Goal: Task Accomplishment & Management: Manage account settings

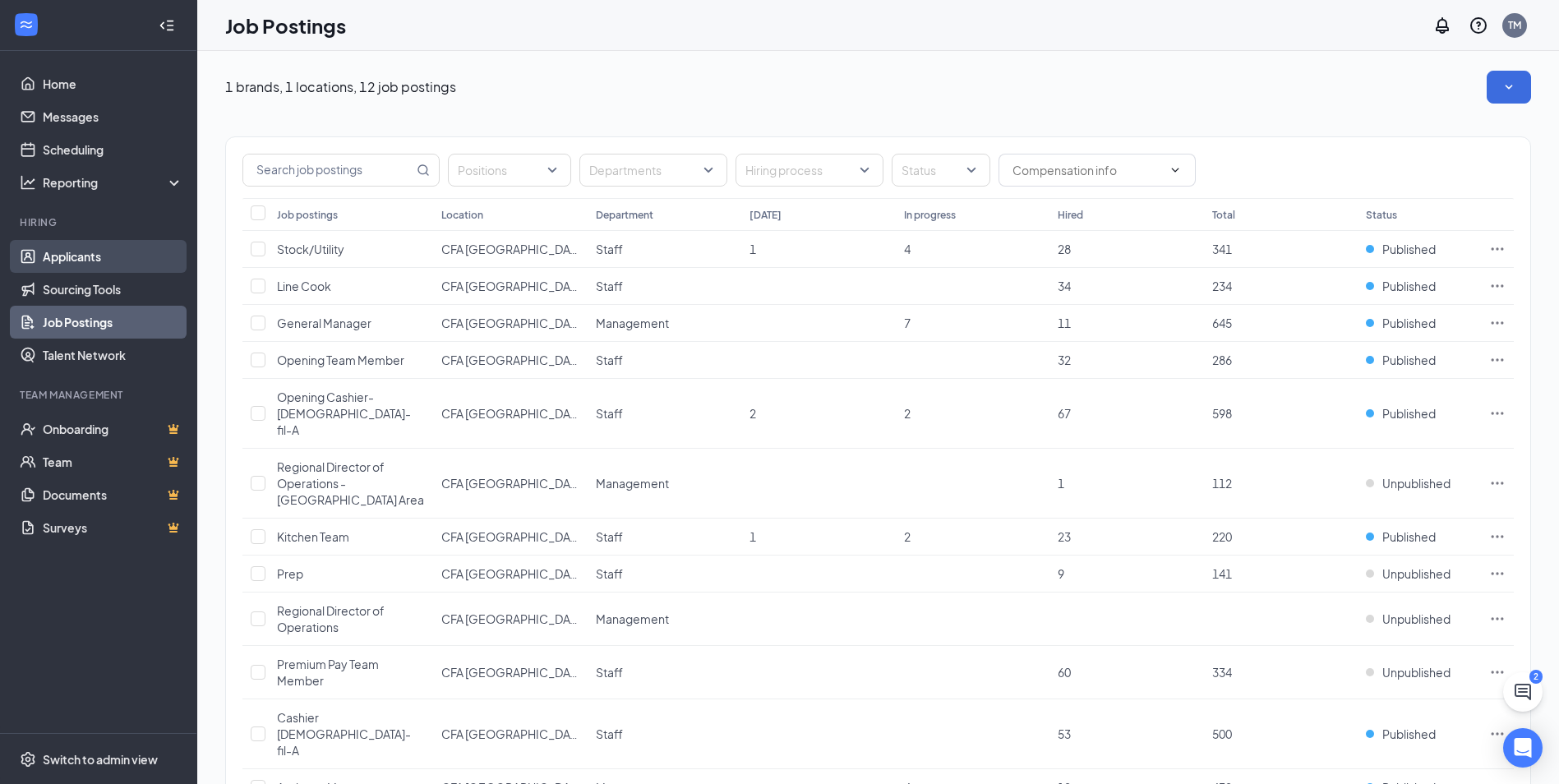
click at [73, 260] on link "Applicants" at bounding box center [113, 256] width 140 height 33
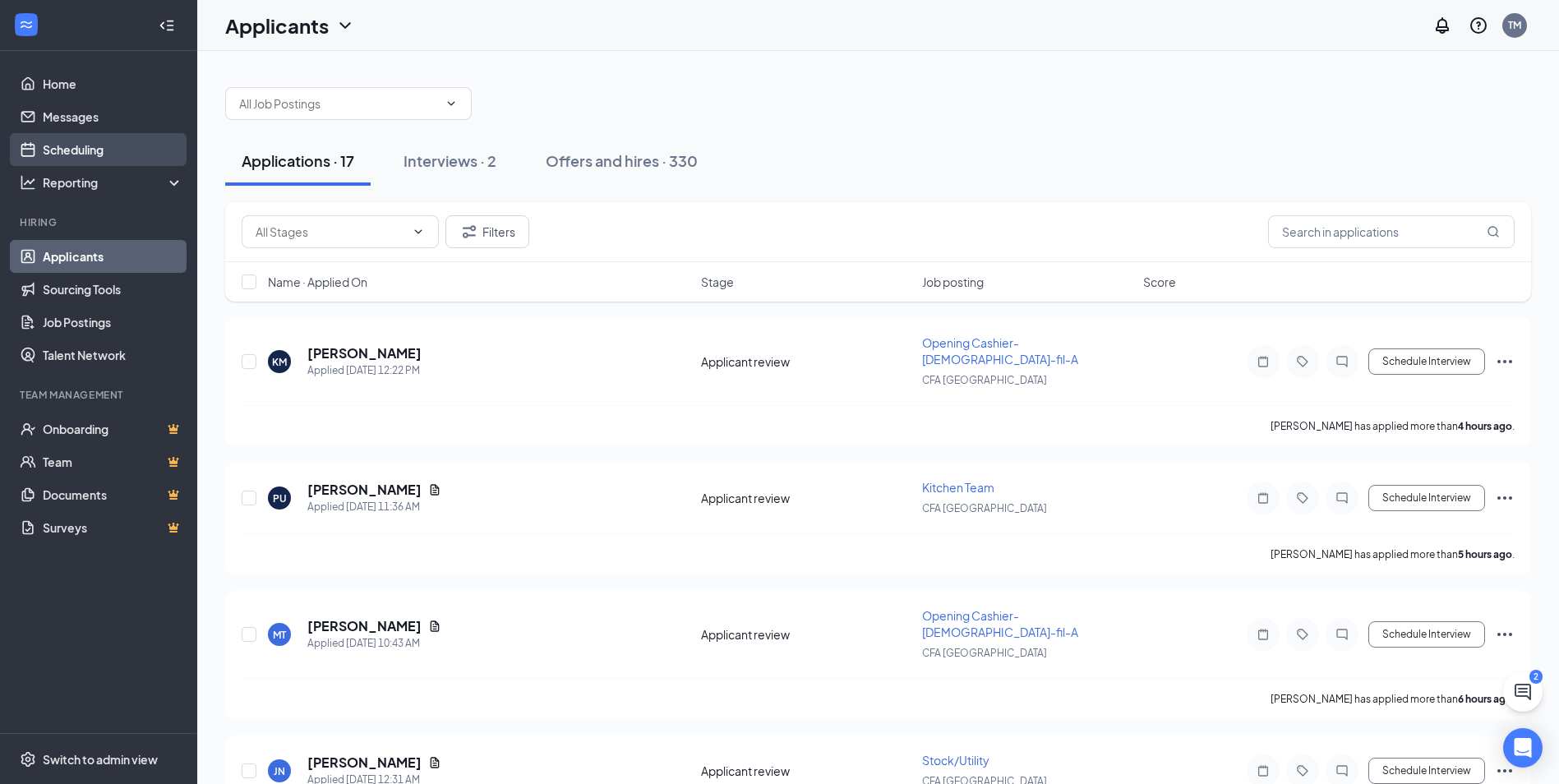
click at [42, 153] on link "Scheduling" at bounding box center [113, 149] width 140 height 33
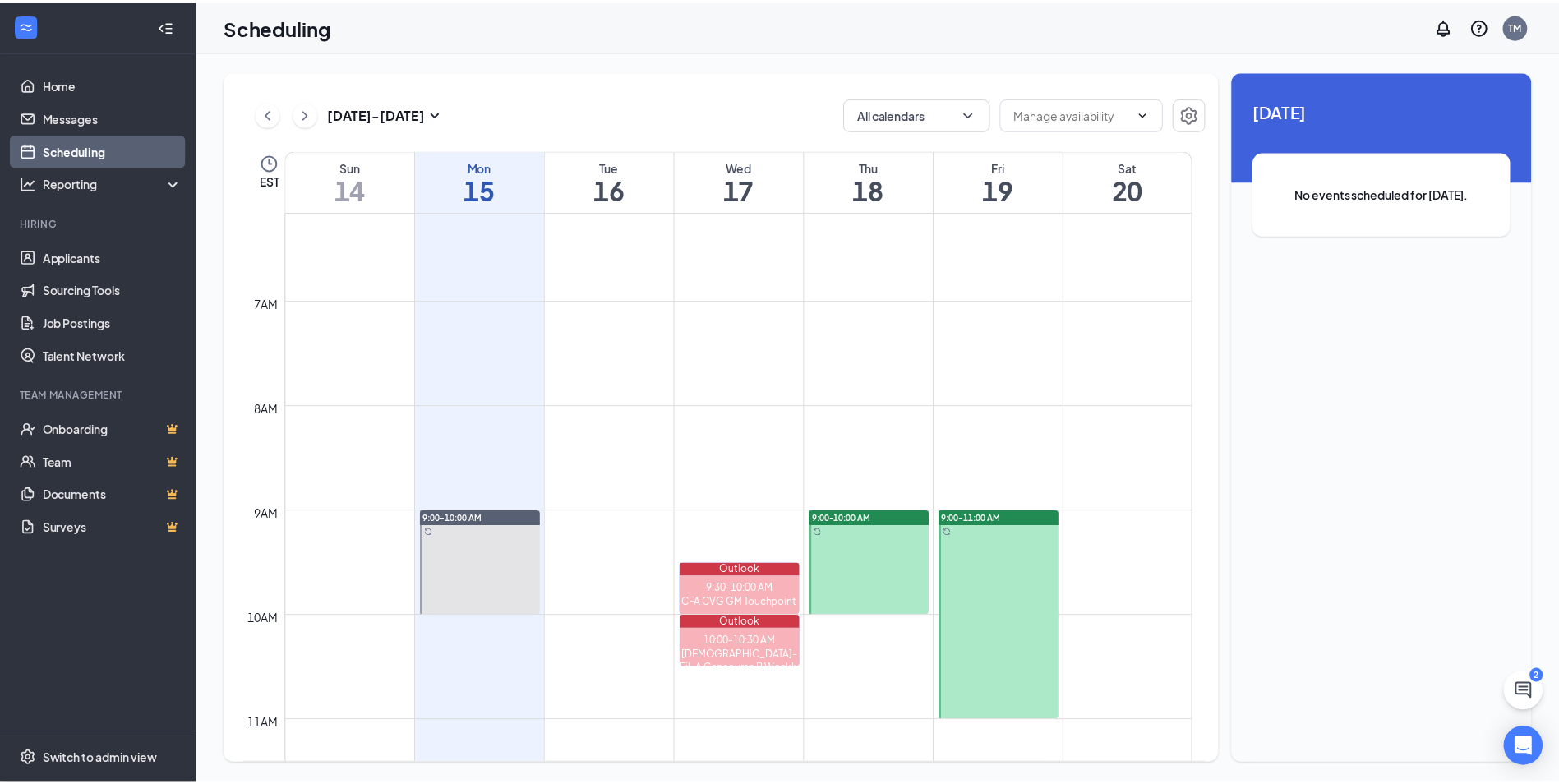
scroll to position [644, 0]
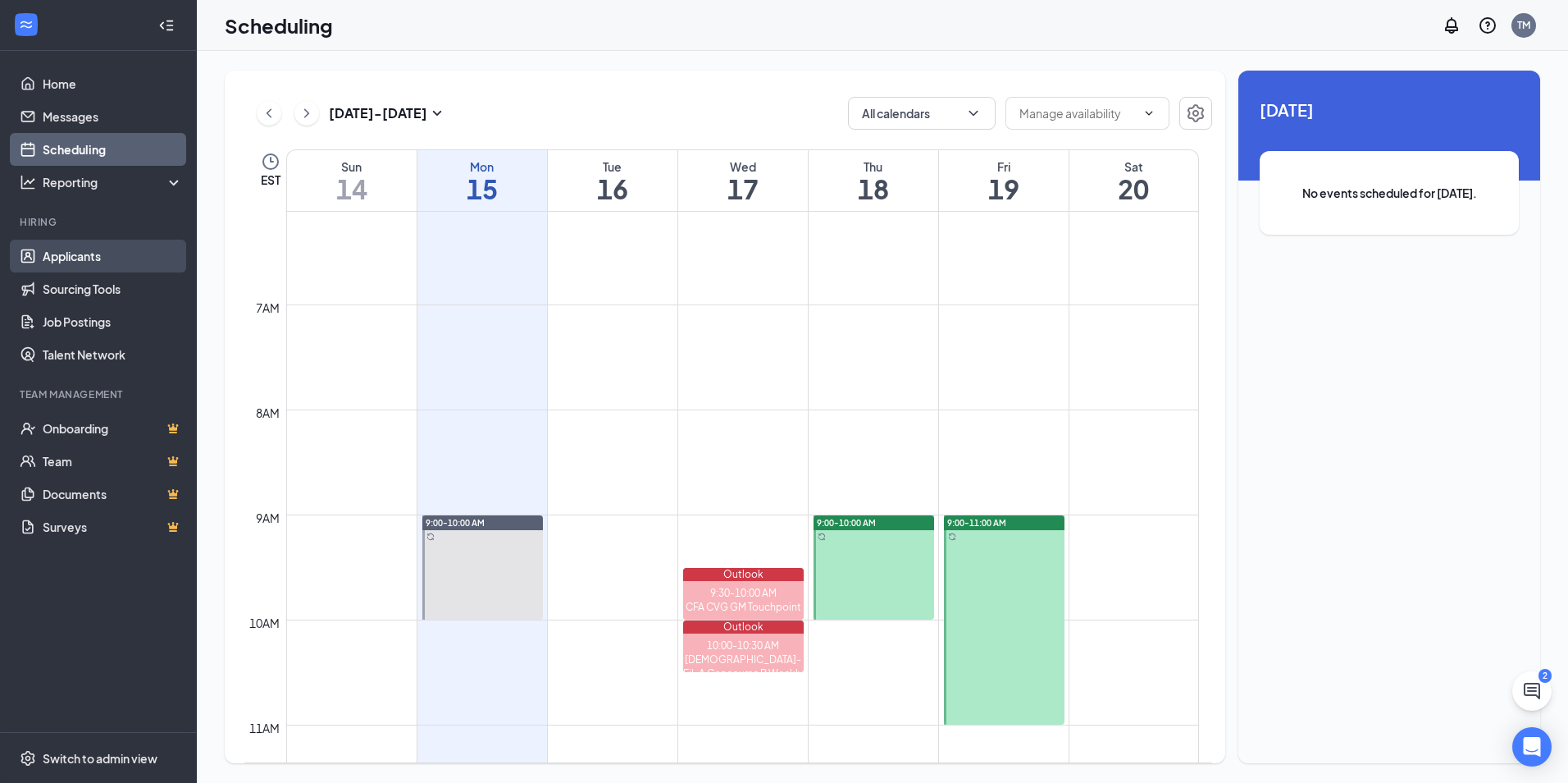
click at [76, 255] on link "Applicants" at bounding box center [112, 255] width 140 height 33
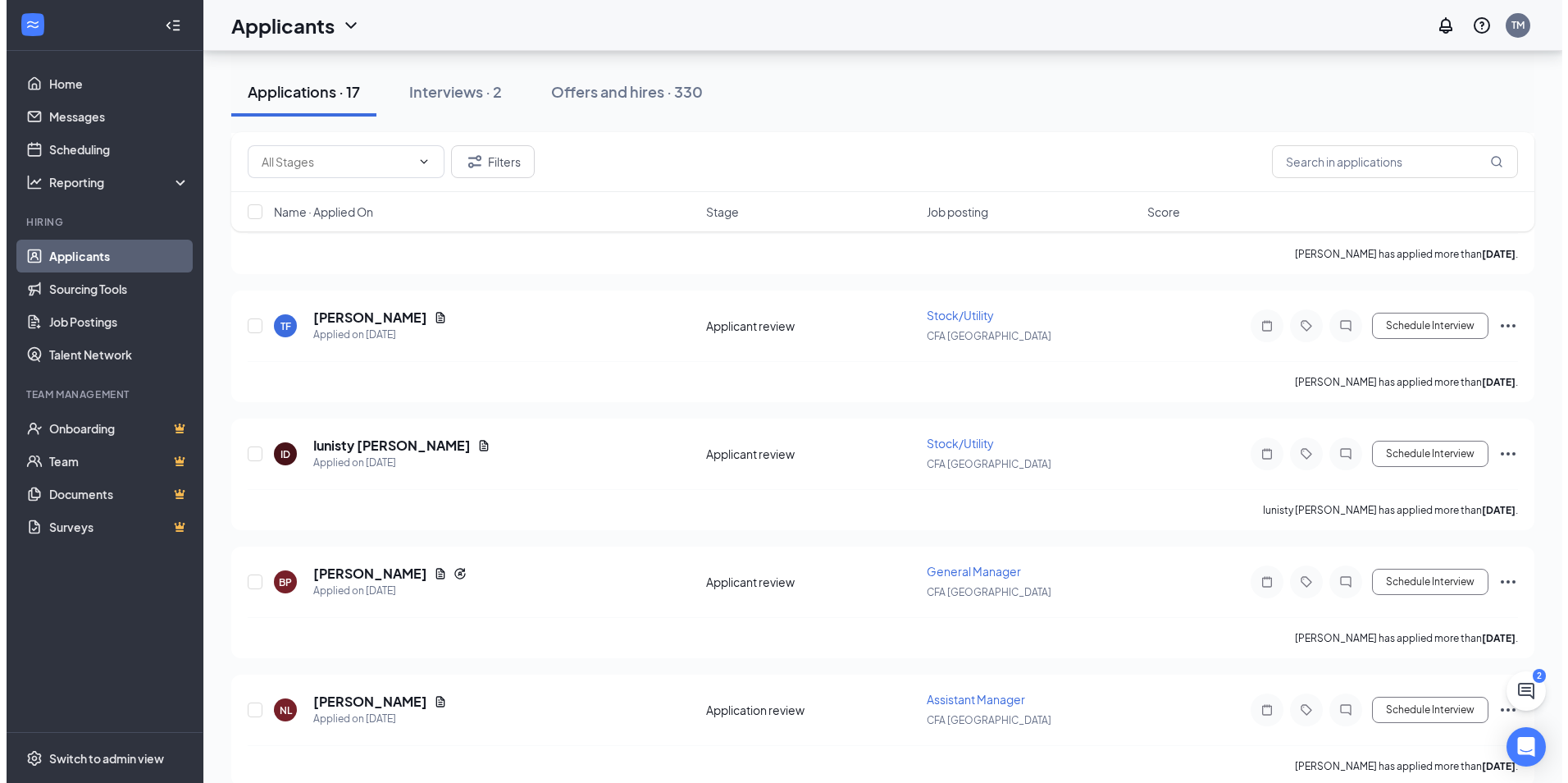
scroll to position [984, 0]
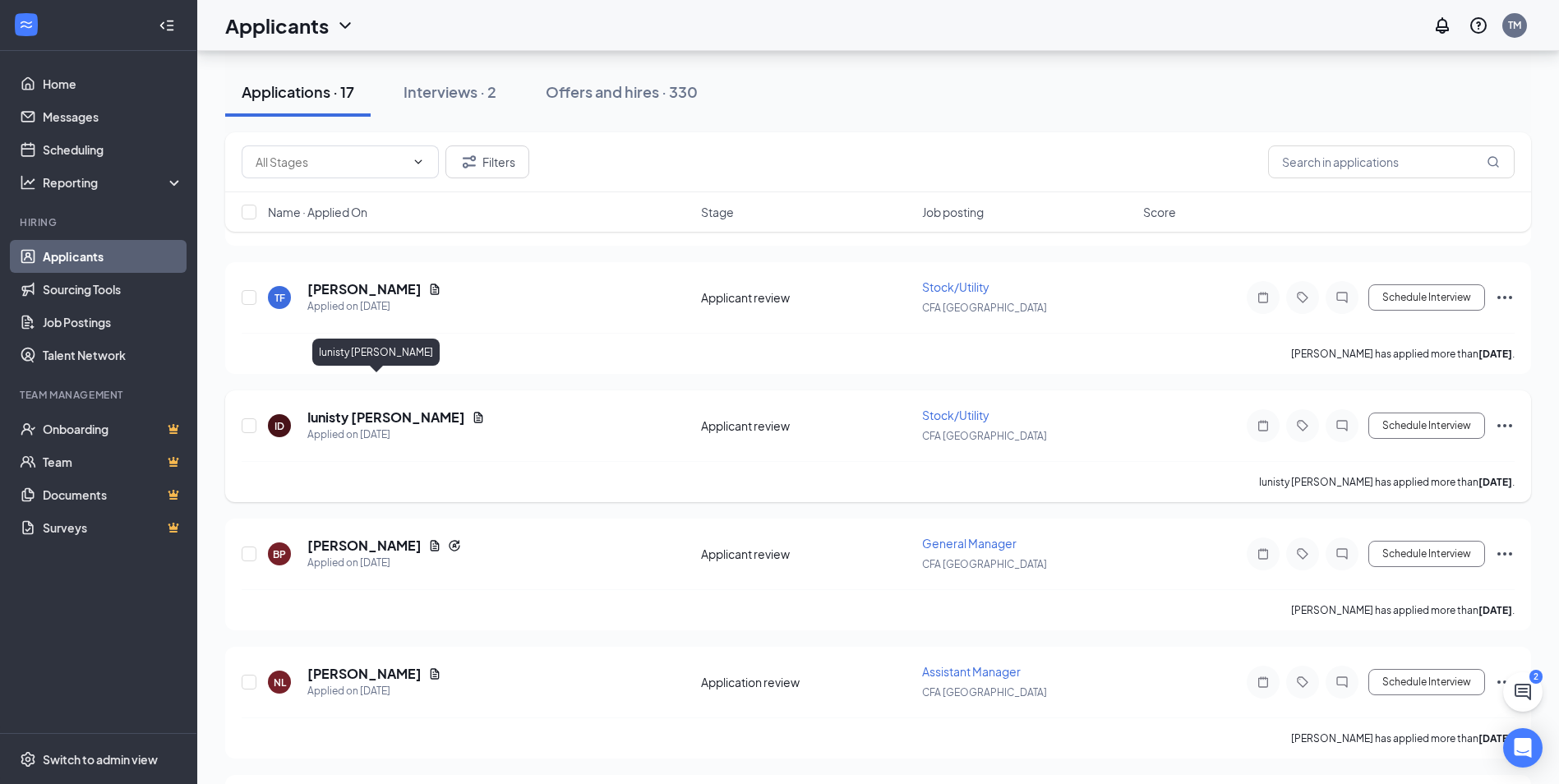
click at [328, 409] on h5 "Iunisty [PERSON_NAME]" at bounding box center [385, 418] width 158 height 18
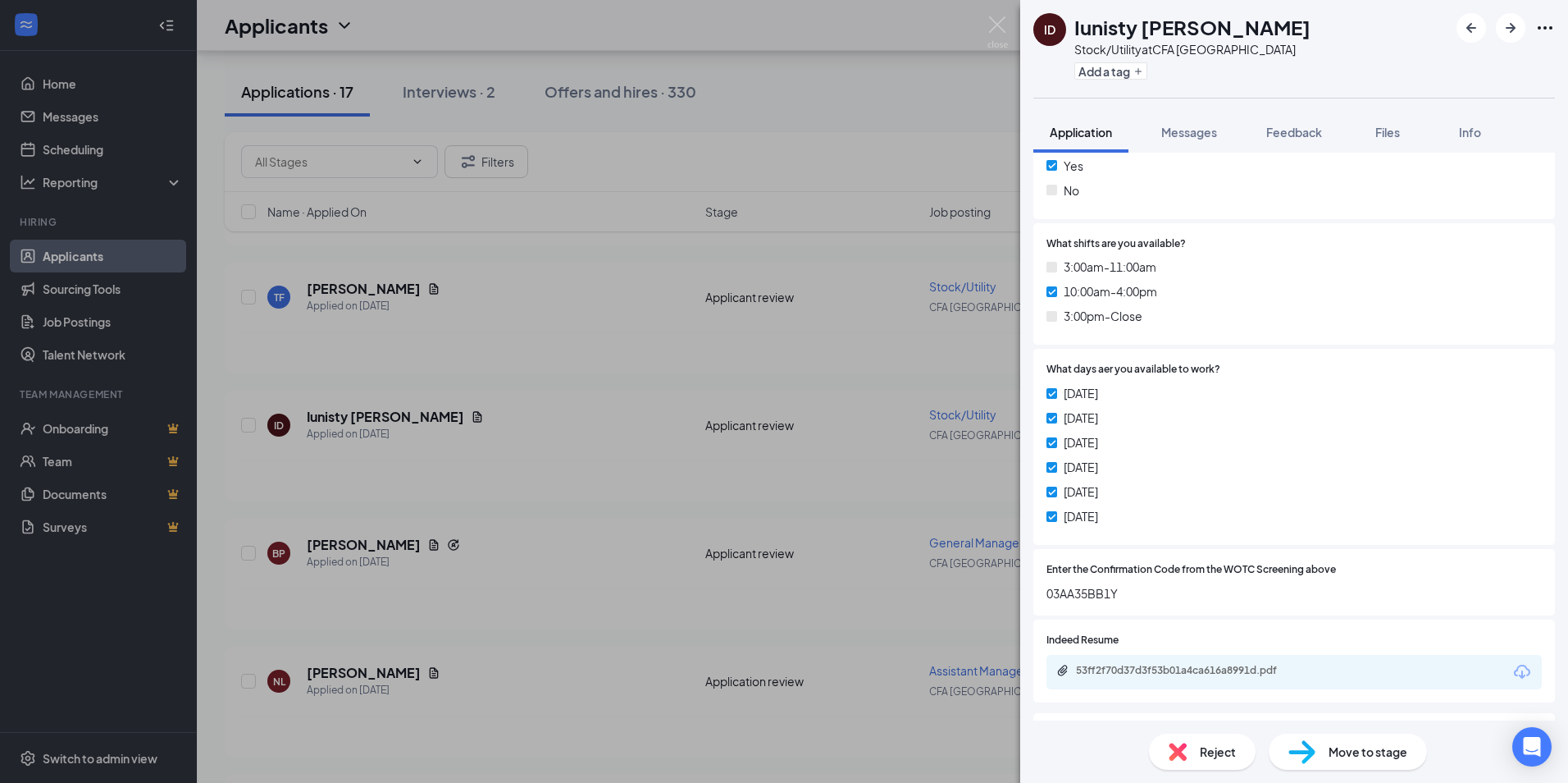
scroll to position [493, 0]
click at [1209, 759] on span "Reject" at bounding box center [1218, 752] width 36 height 18
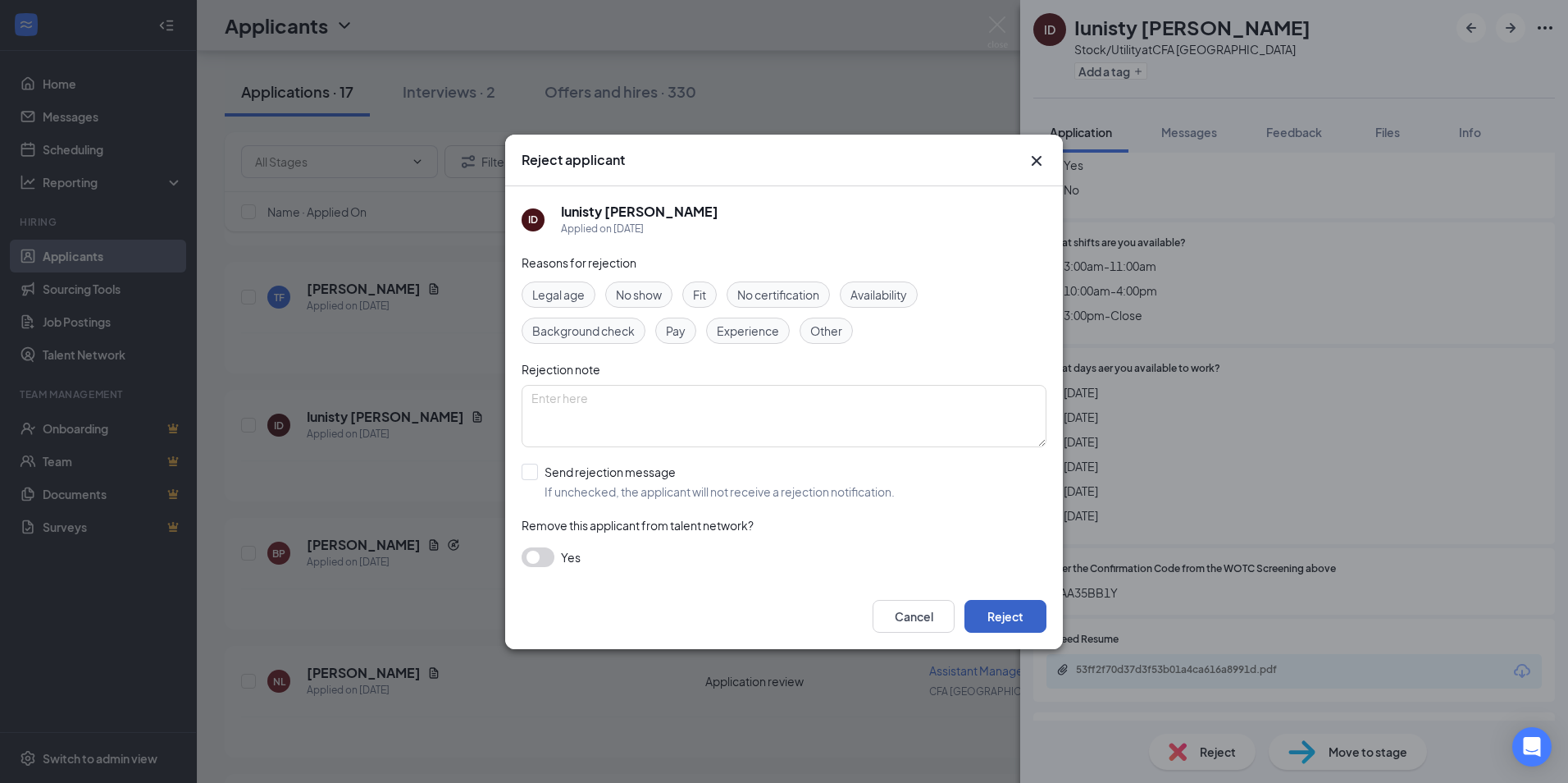
click at [987, 622] on button "Reject" at bounding box center [1005, 616] width 82 height 33
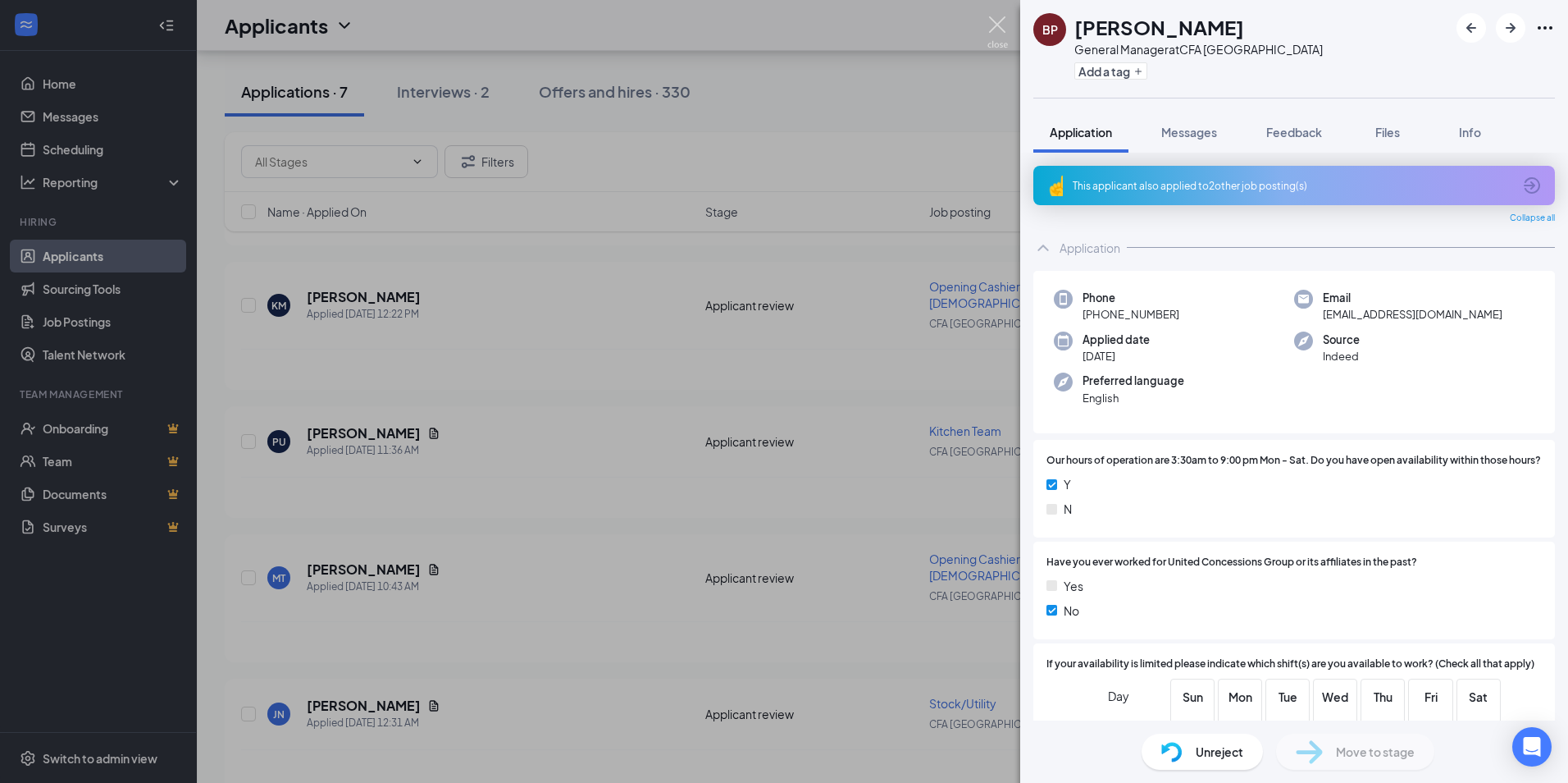
click at [1002, 27] on img at bounding box center [997, 32] width 21 height 32
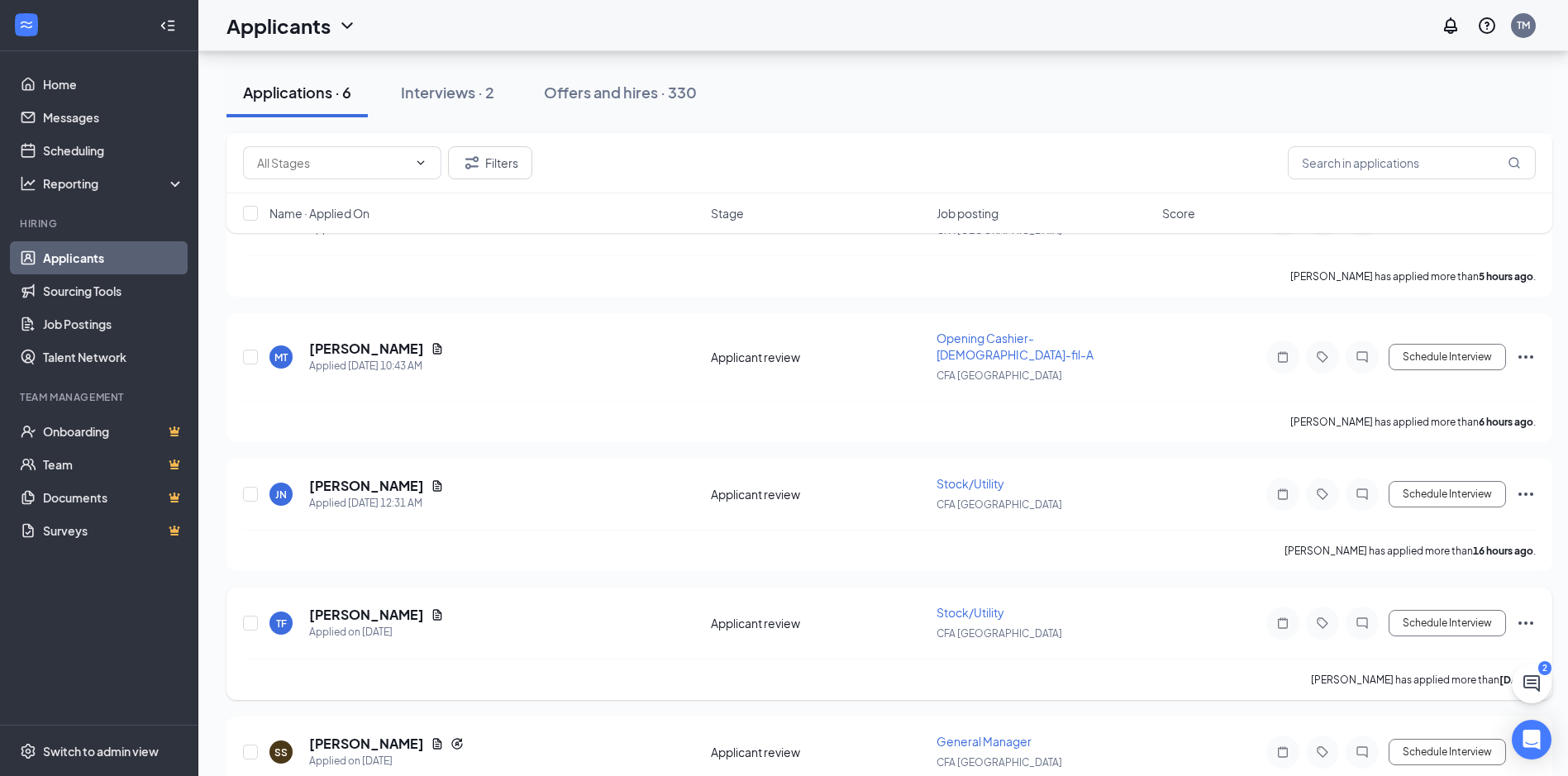
scroll to position [1094, 0]
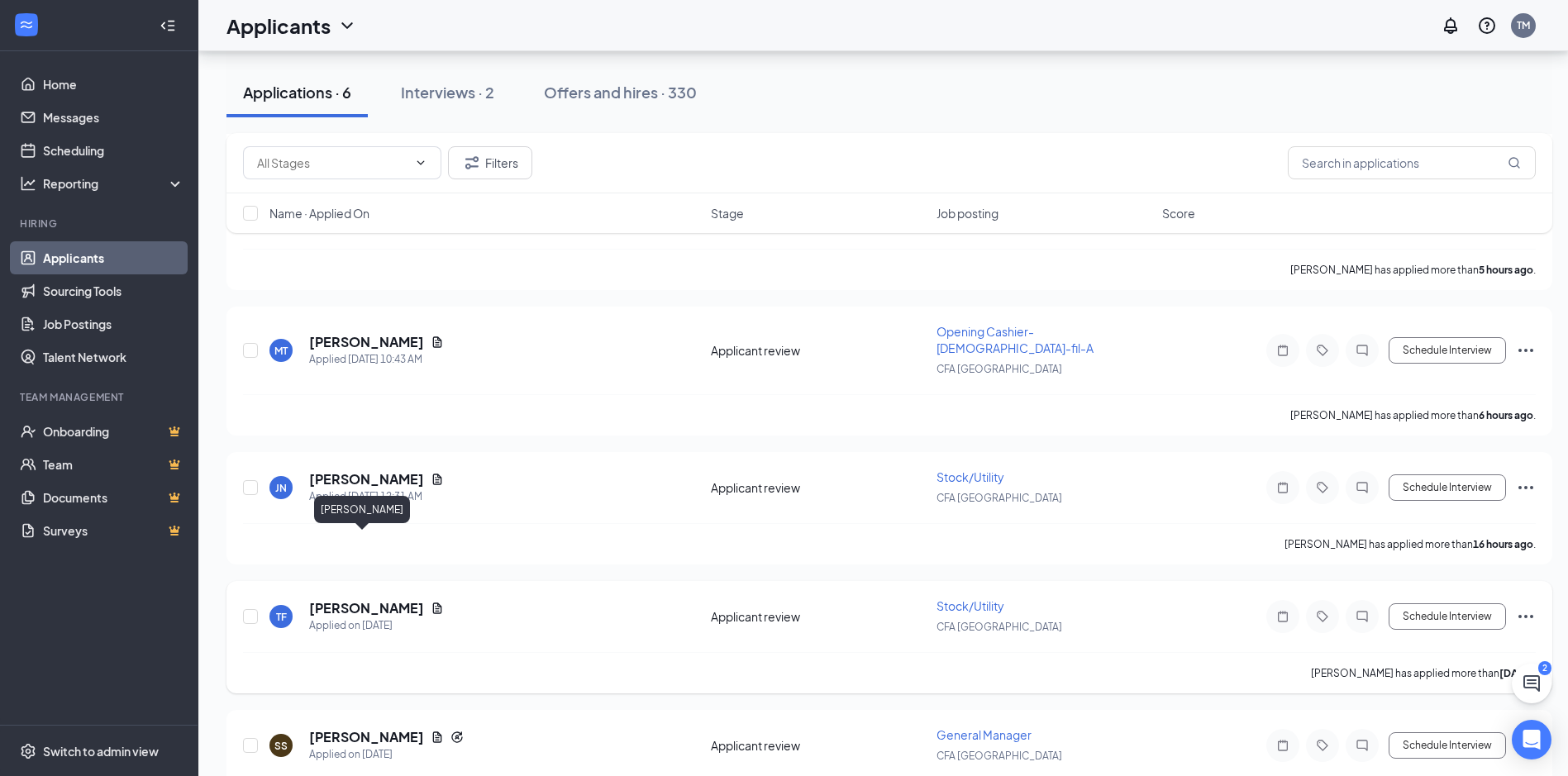
click at [368, 599] on h5 "[PERSON_NAME]" at bounding box center [366, 608] width 115 height 18
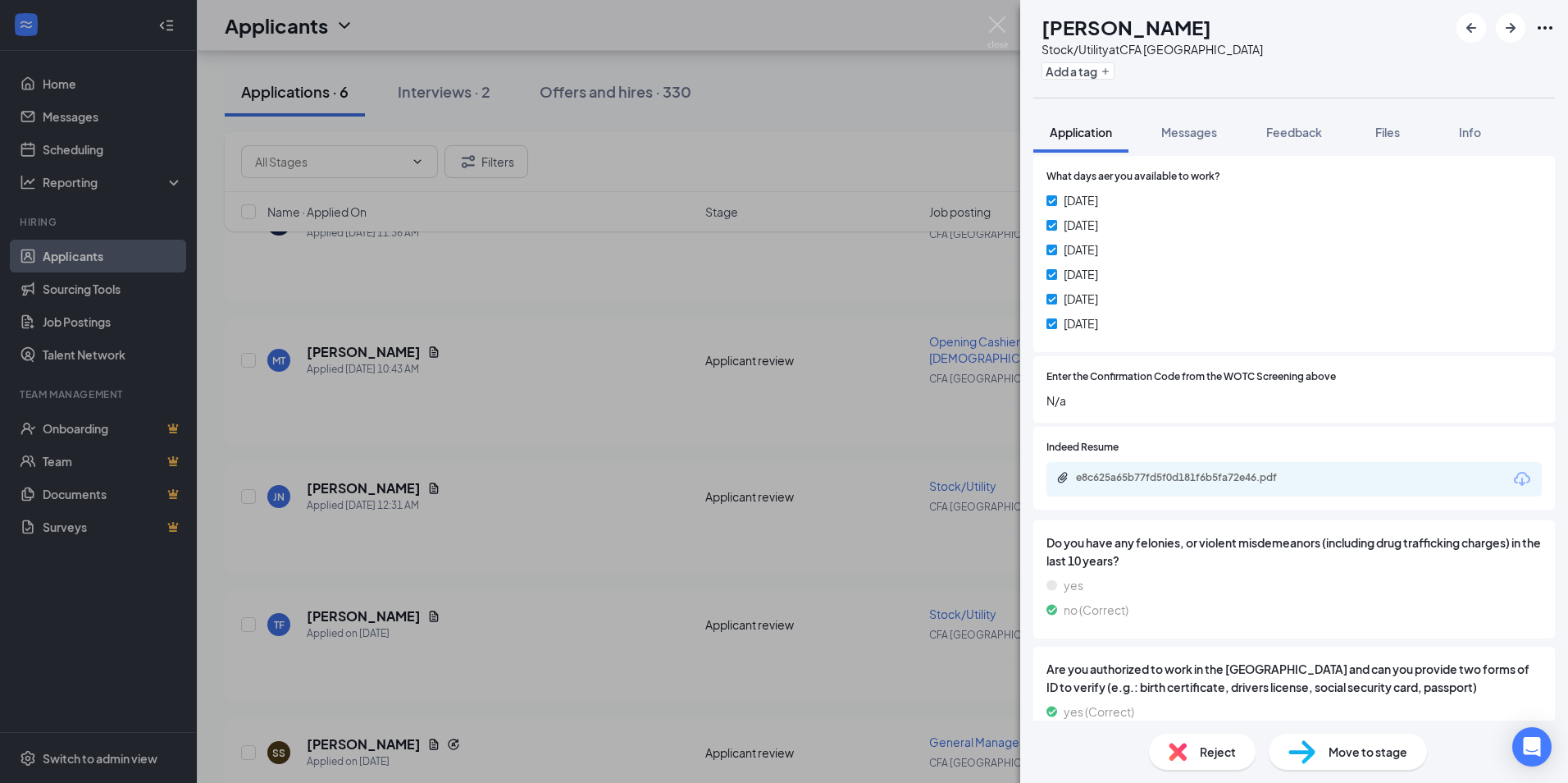
scroll to position [738, 0]
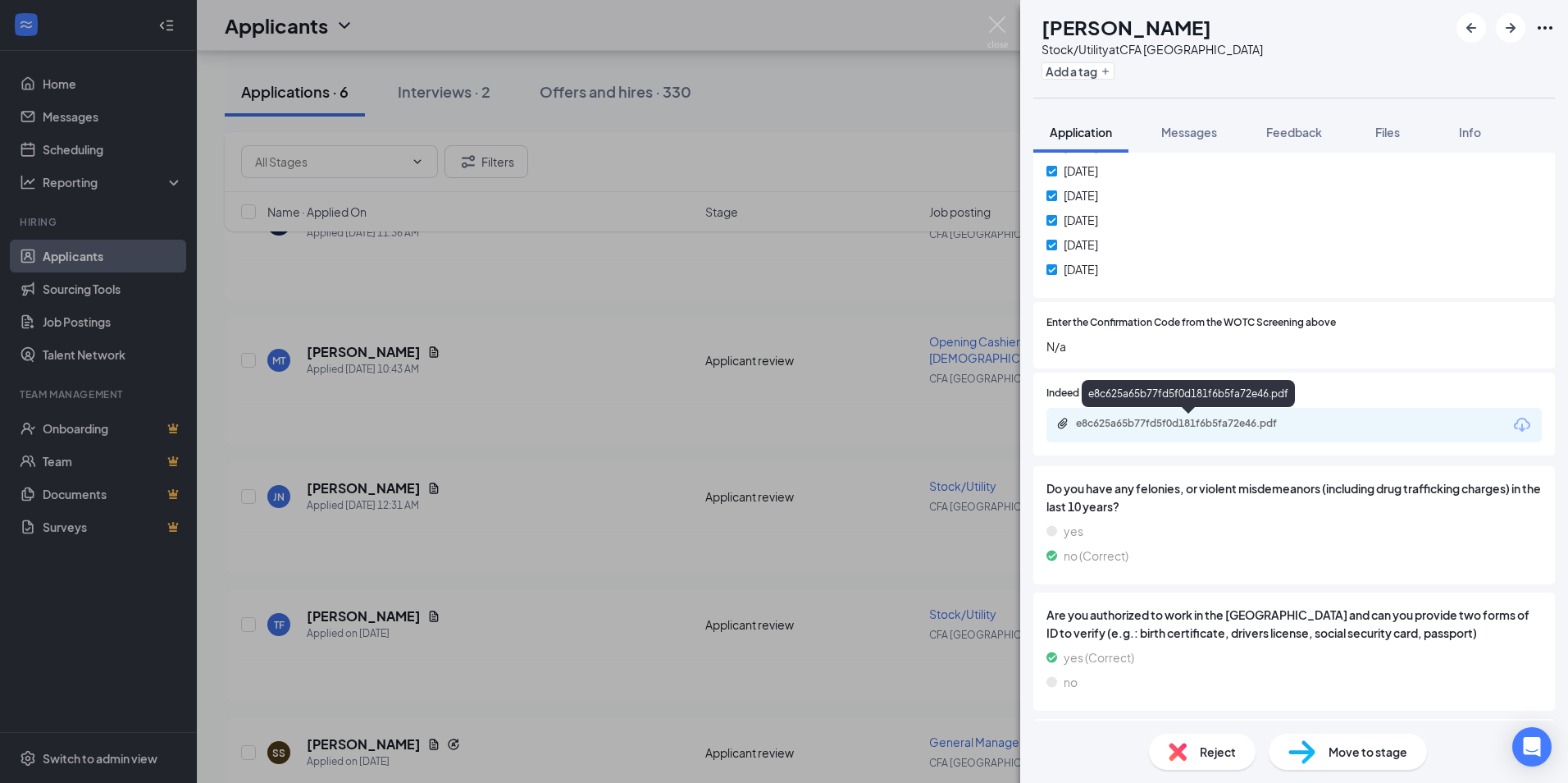
click at [1218, 427] on div "e8c625a65b77fd5f0d181f6b5fa72e46.pdf" at bounding box center [1191, 423] width 230 height 13
click at [1357, 759] on span "Move to stage" at bounding box center [1368, 752] width 79 height 18
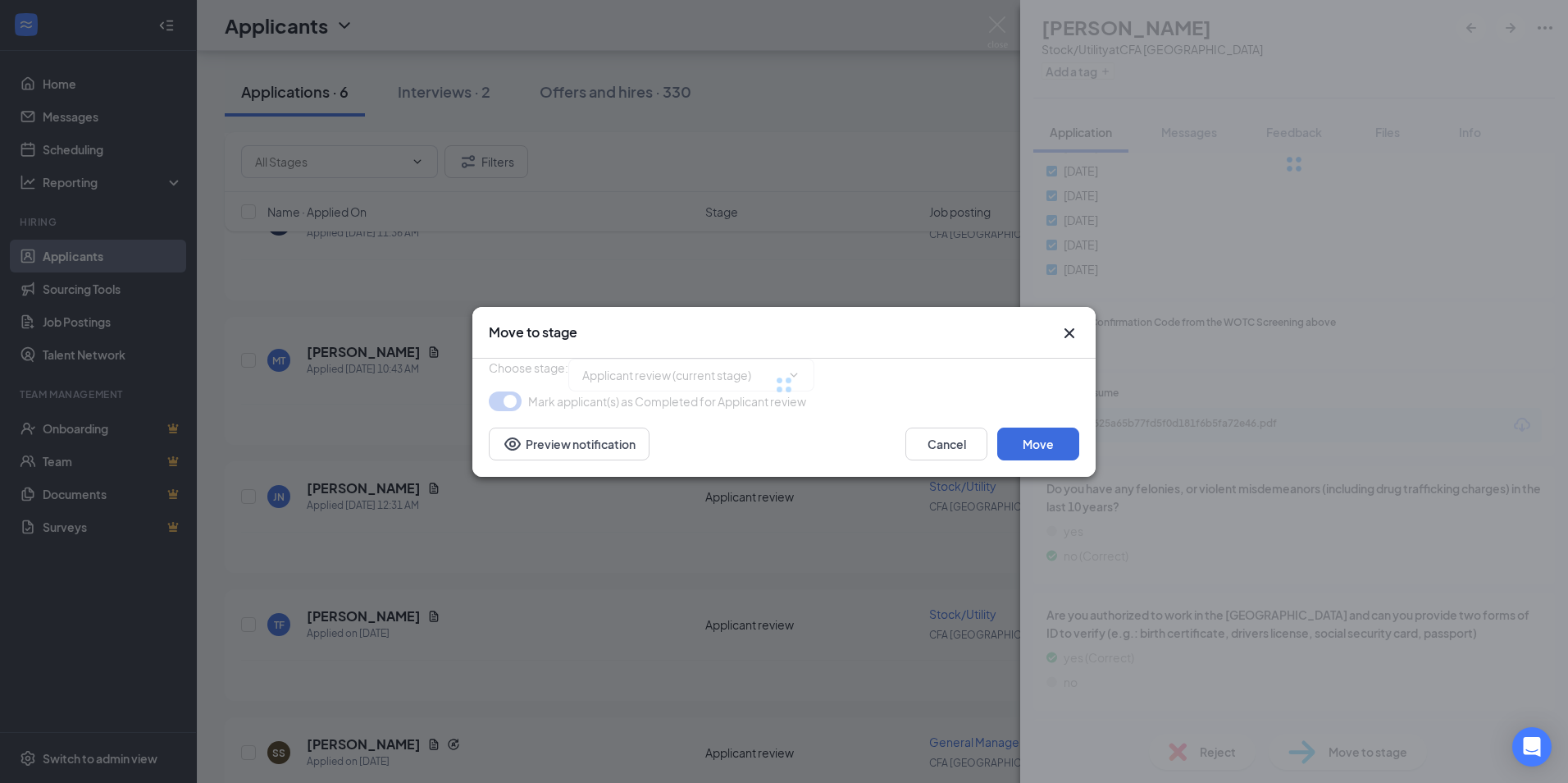
type input "Phone Interview (next stage)"
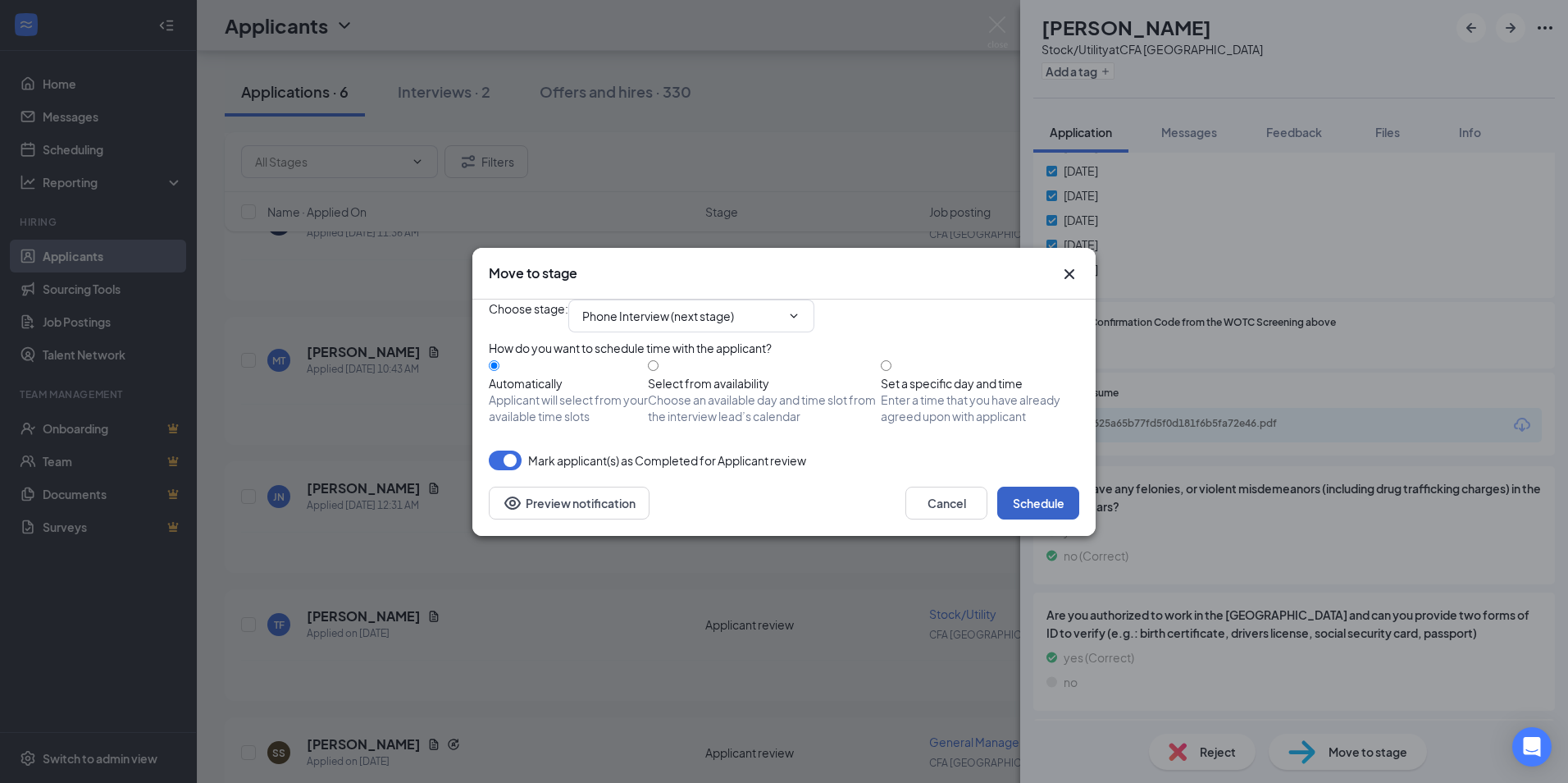
click at [1041, 520] on button "Schedule" at bounding box center [1038, 503] width 82 height 33
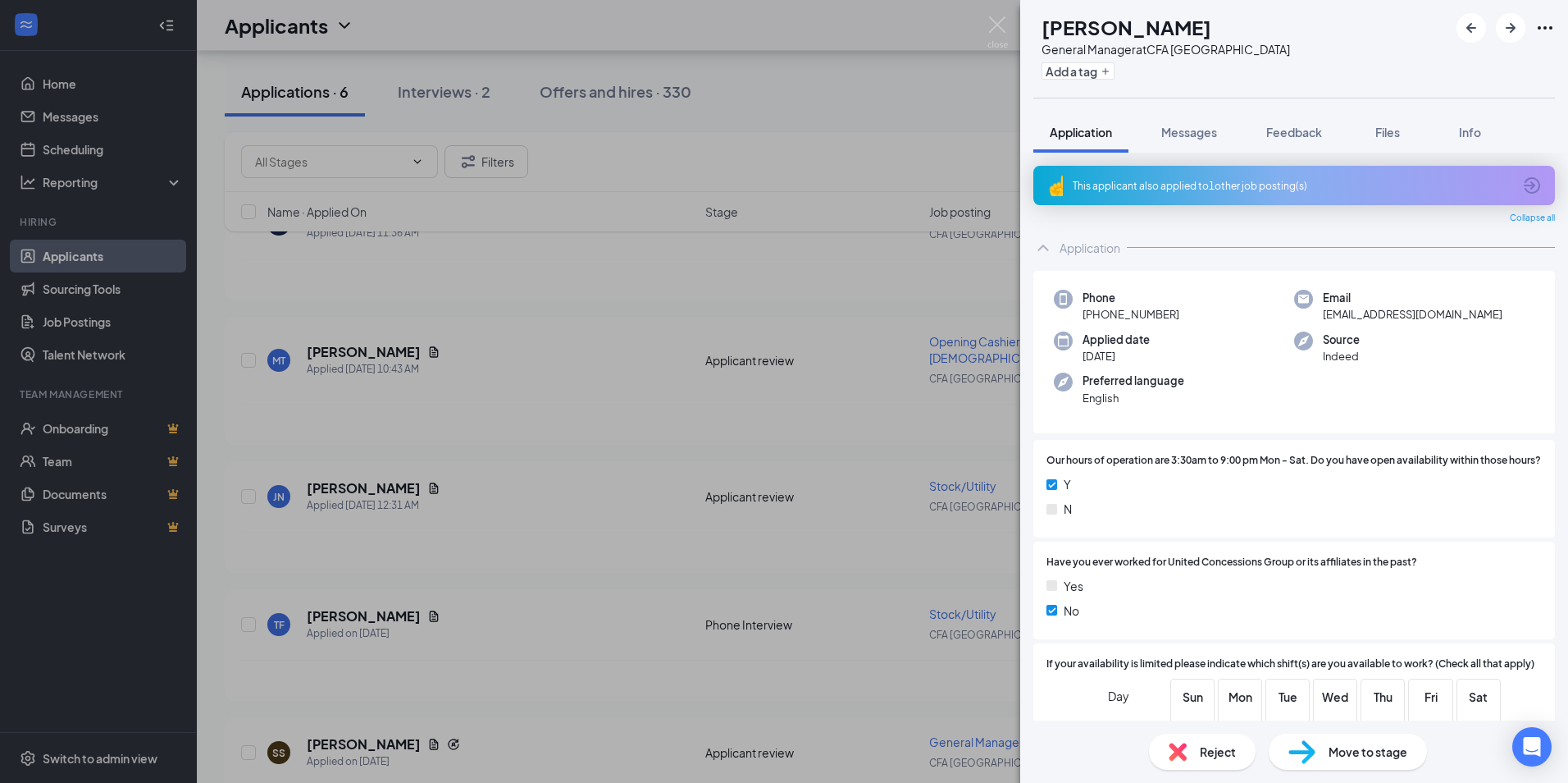
click at [986, 33] on div "SS [PERSON_NAME] General Manager at CFA [GEOGRAPHIC_DATA] Add a tag Application…" at bounding box center [784, 391] width 1568 height 783
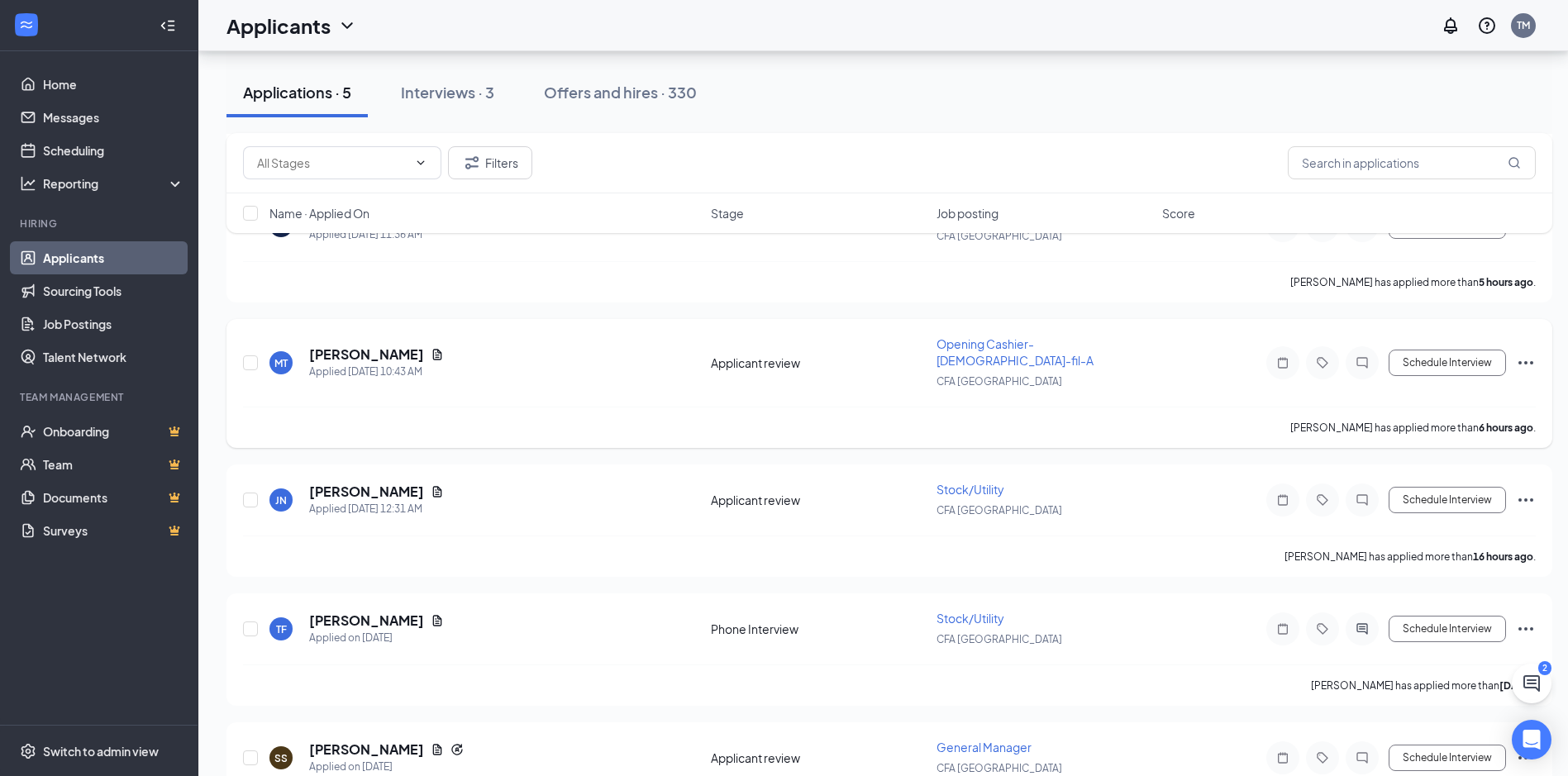
scroll to position [836, 0]
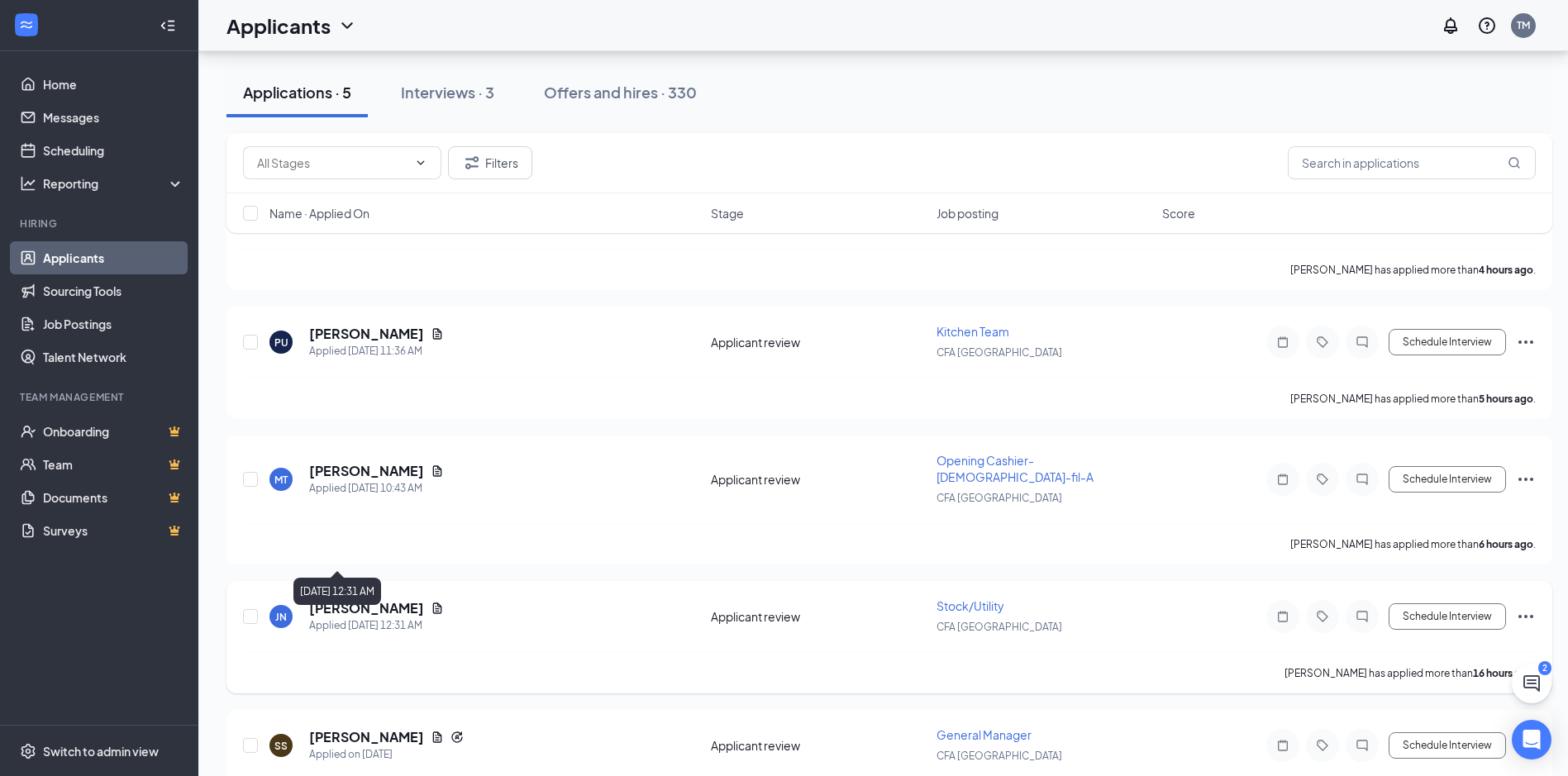
click at [363, 618] on div "Applied [DATE] 12:31 AM" at bounding box center [376, 626] width 135 height 16
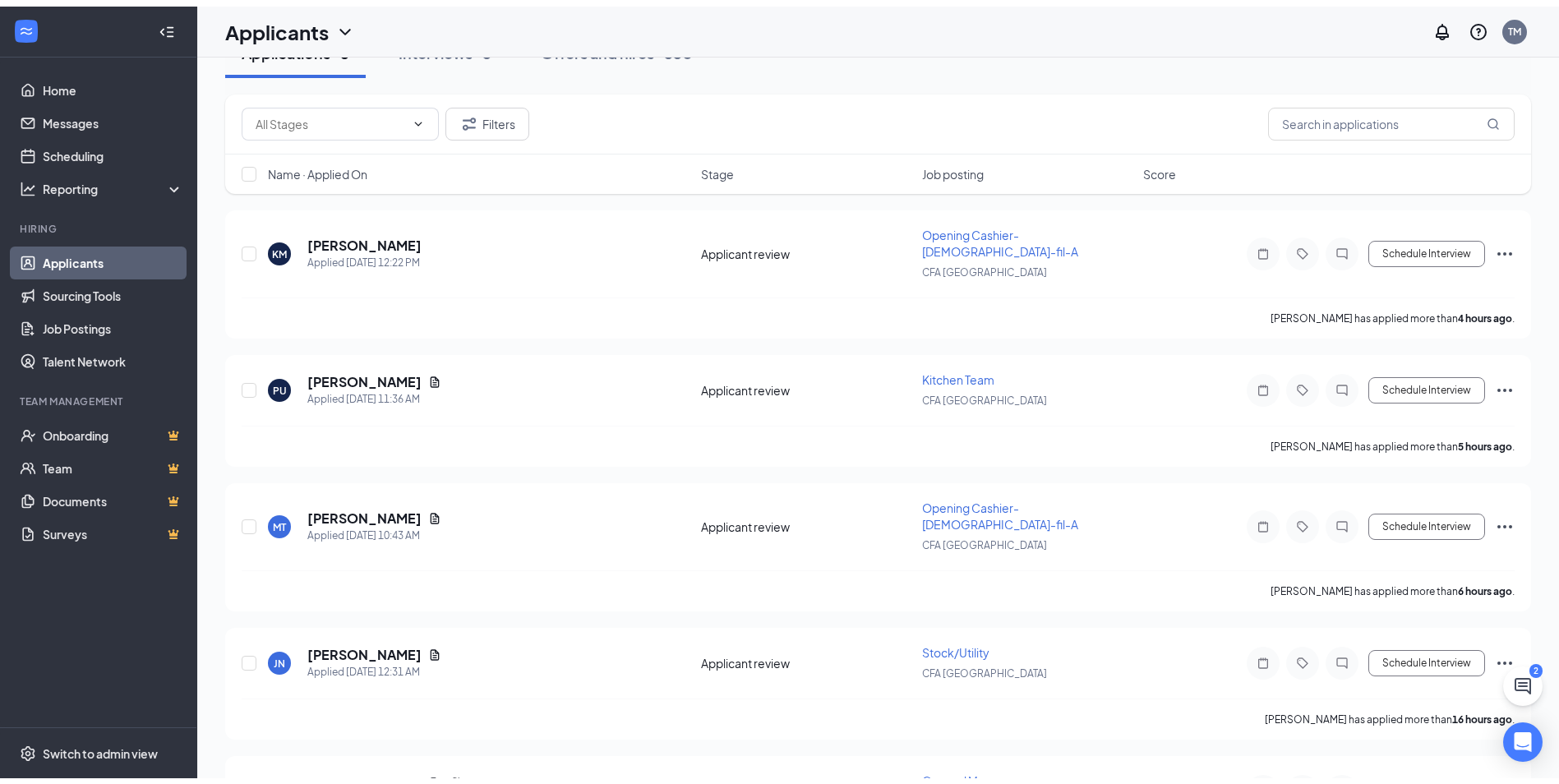
scroll to position [0, 0]
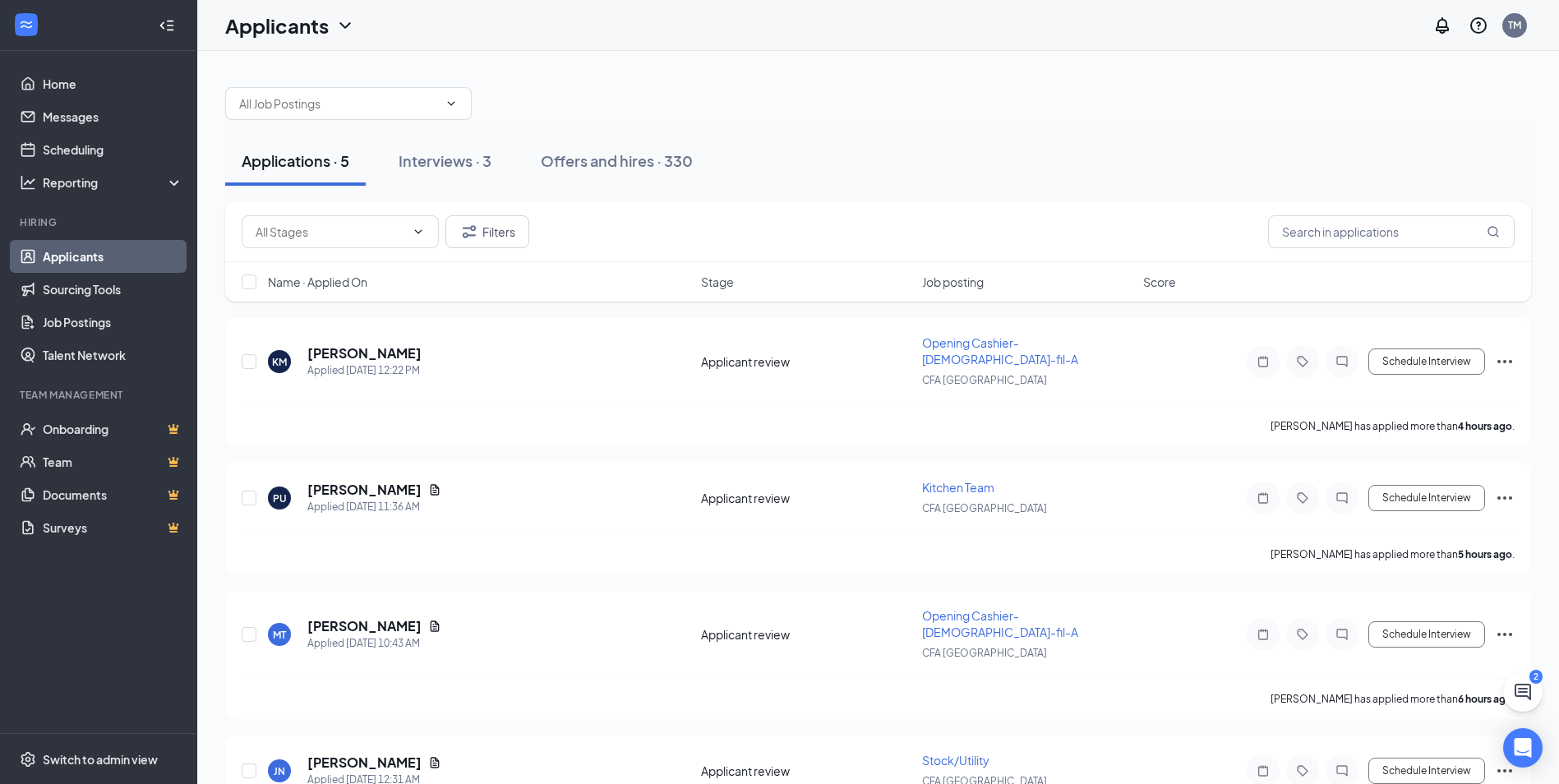
click at [299, 161] on div "Applications · 5" at bounding box center [295, 160] width 108 height 21
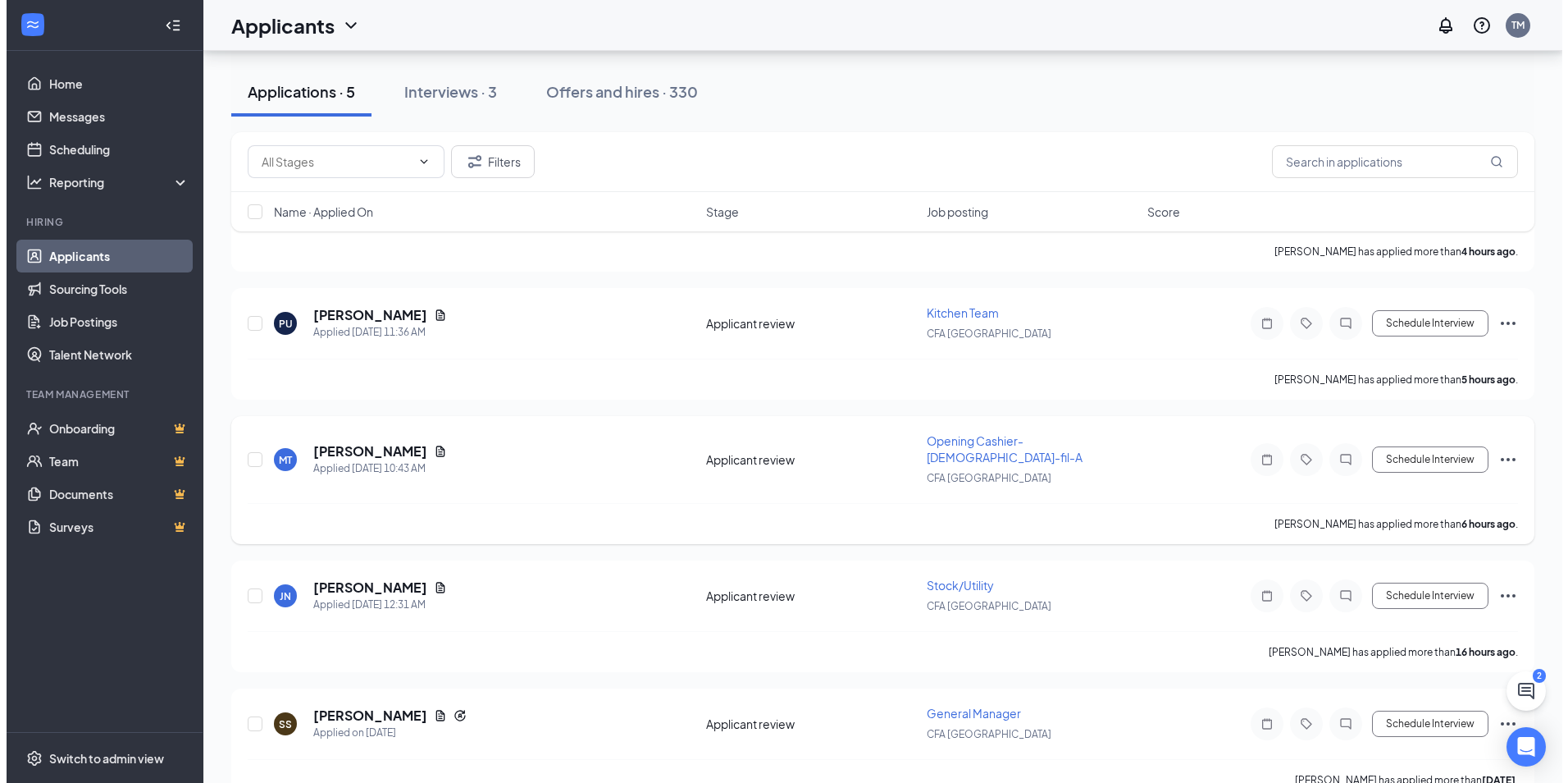
scroll to position [178, 0]
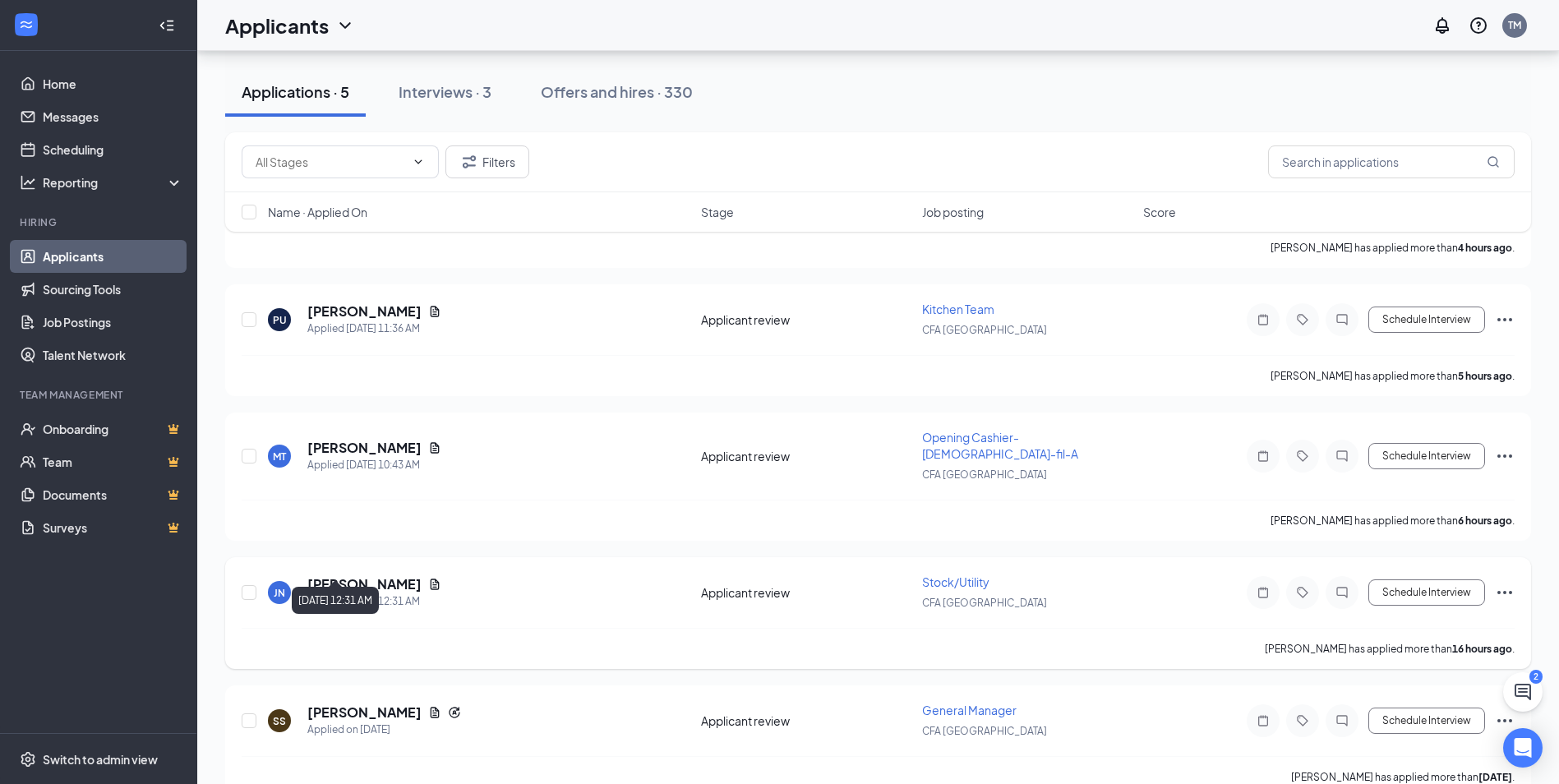
click at [349, 593] on div "Applied [DATE] 12:31 AM" at bounding box center [374, 601] width 134 height 16
click at [355, 575] on h5 "[PERSON_NAME]" at bounding box center [364, 584] width 114 height 18
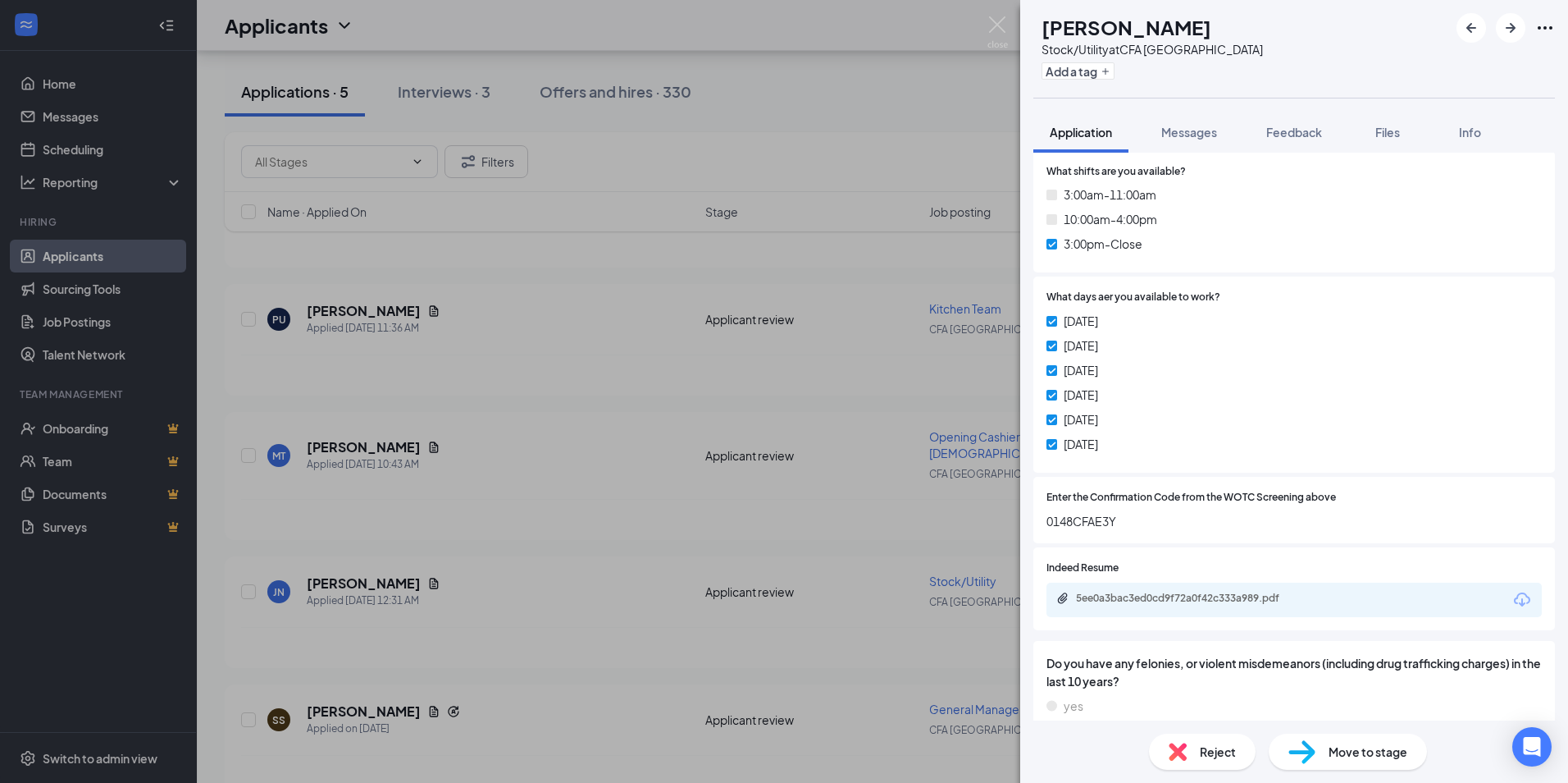
scroll to position [574, 0]
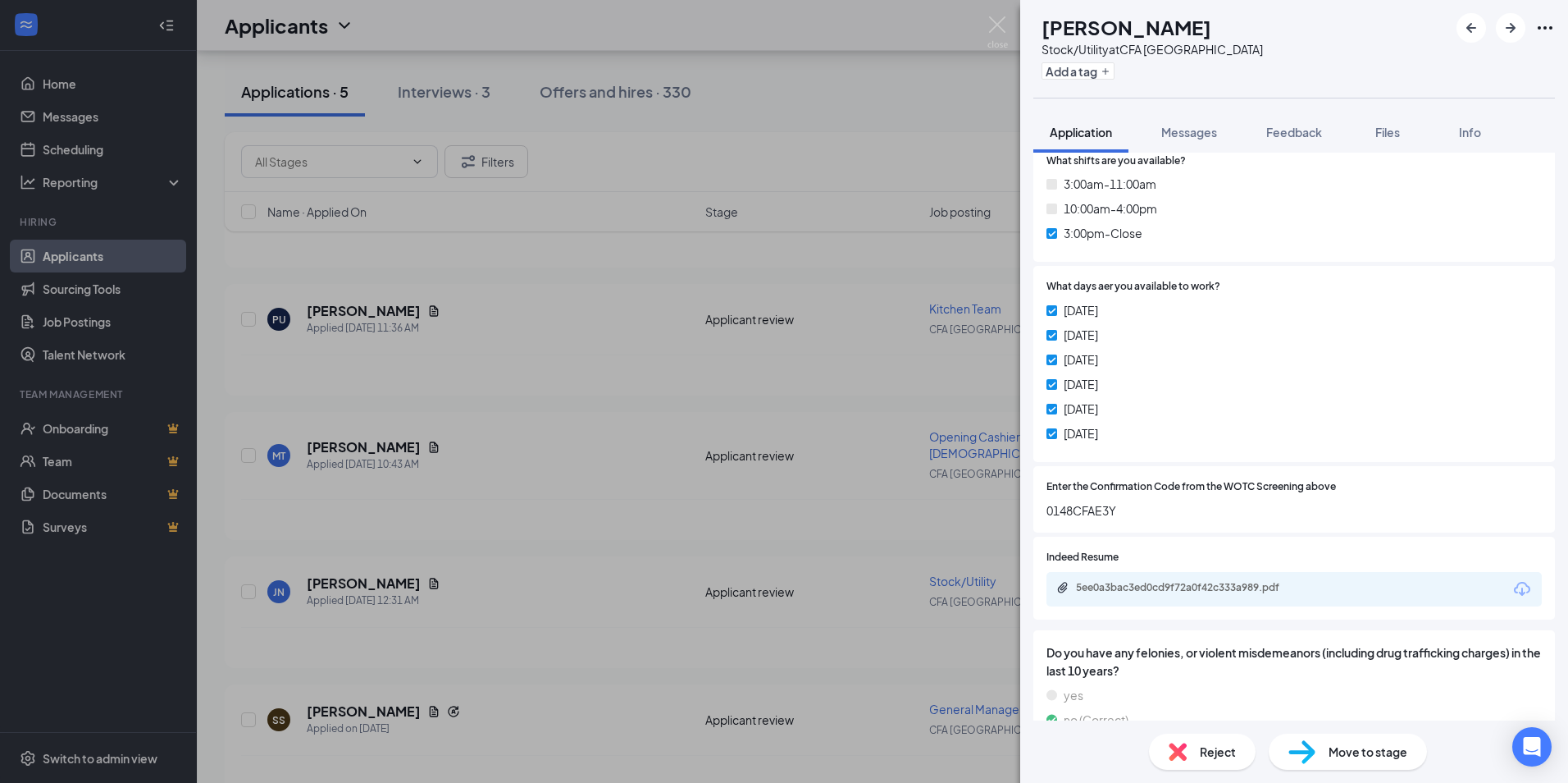
click at [1243, 598] on div "5ee0a3bac3ed0cd9f72a0f42c333a989.pdf" at bounding box center [1293, 589] width 495 height 34
click at [1217, 591] on div "5ee0a3bac3ed0cd9f72a0f42c333a989.pdf" at bounding box center [1191, 587] width 230 height 13
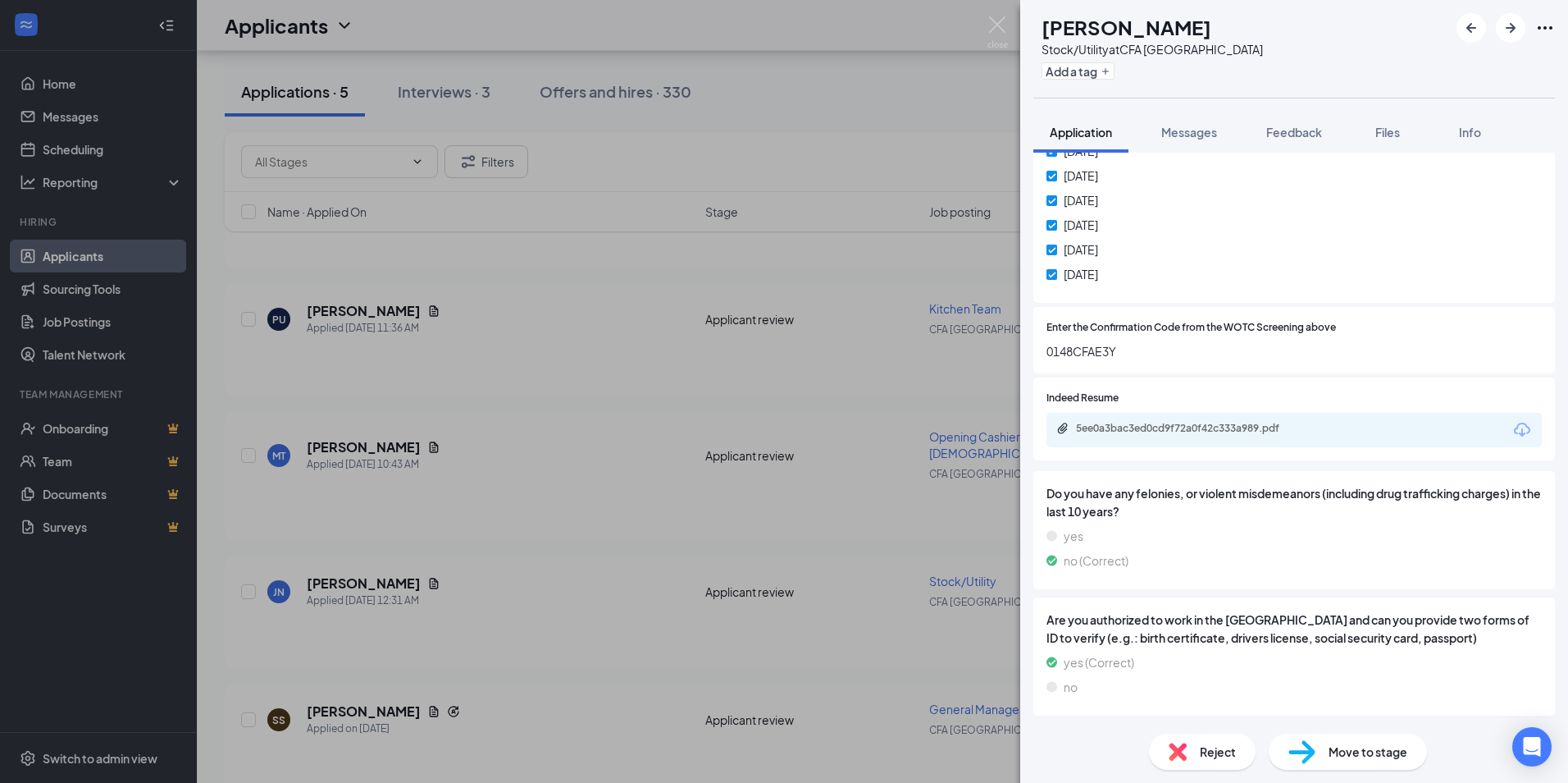
scroll to position [841, 0]
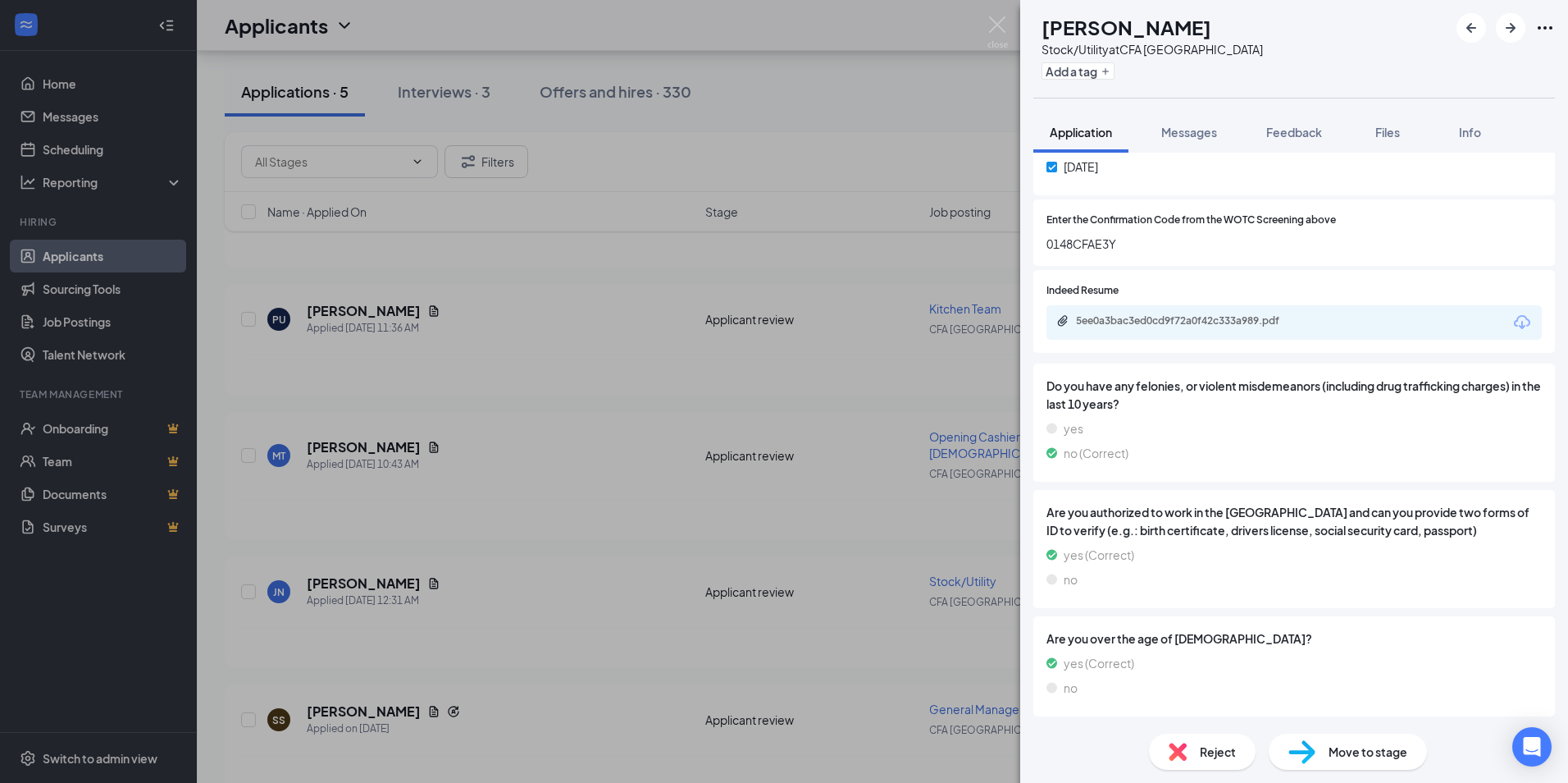
click at [1373, 746] on span "Move to stage" at bounding box center [1368, 752] width 79 height 18
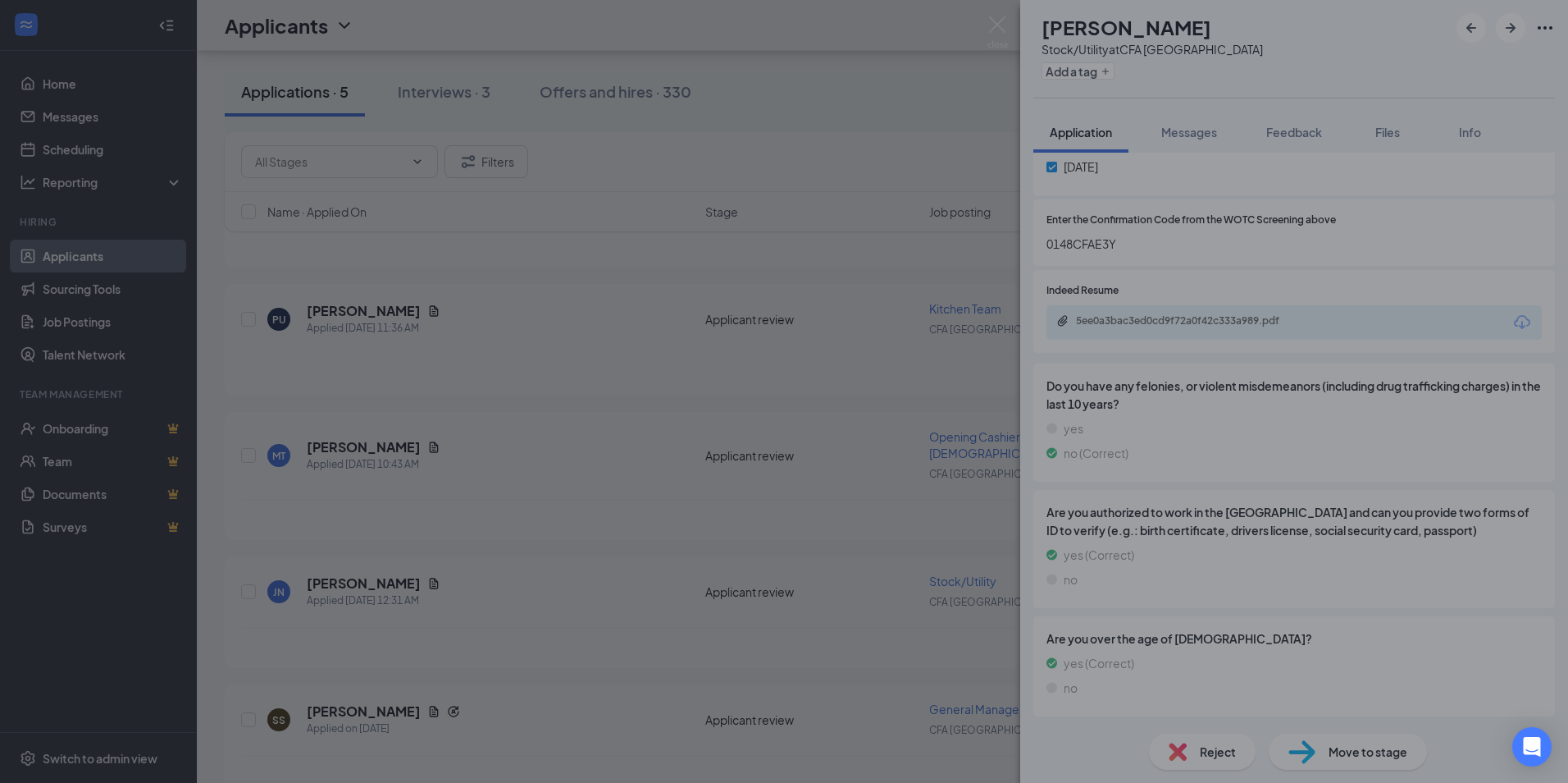
scroll to position [834, 0]
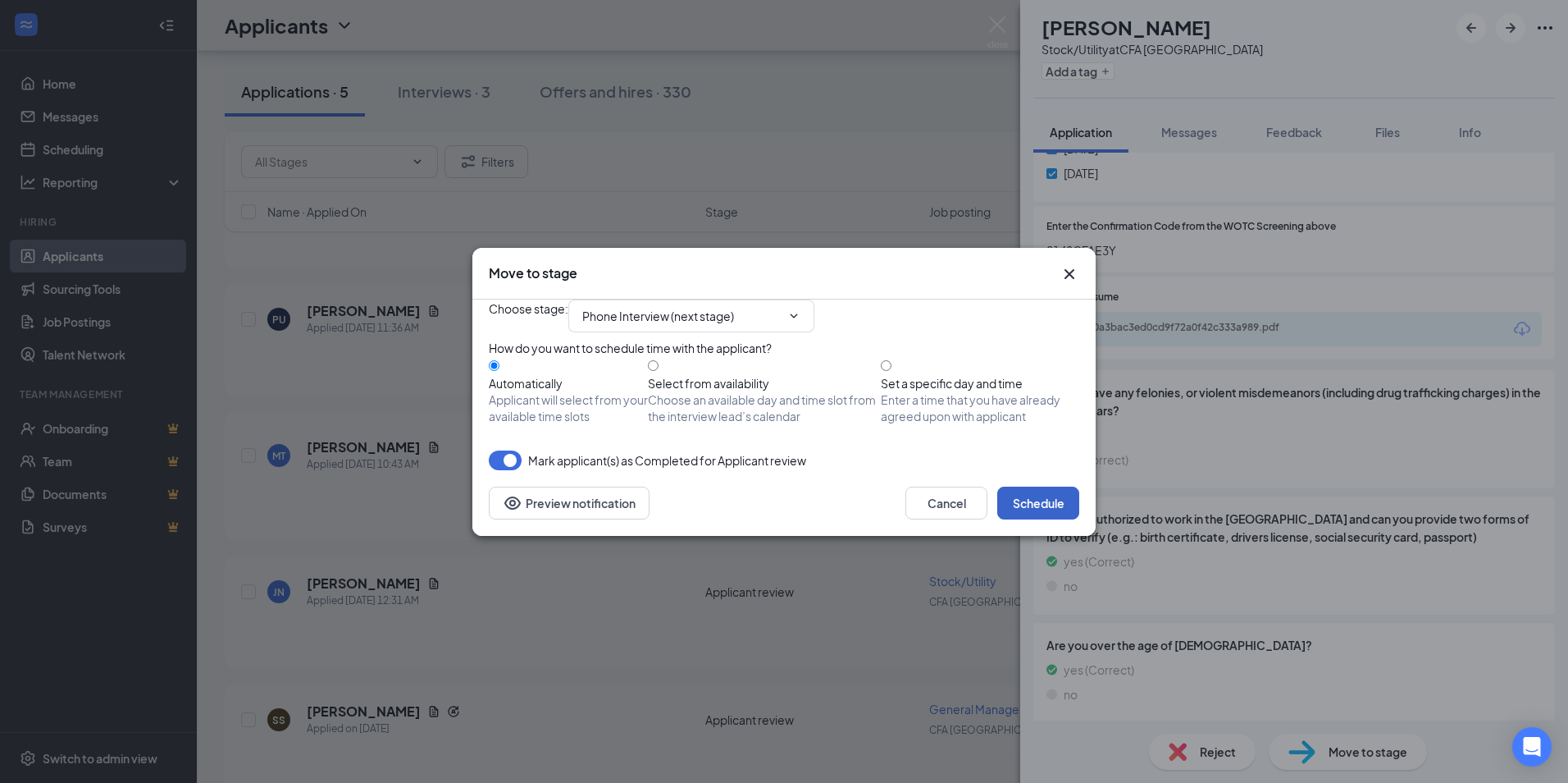
click at [1048, 520] on button "Schedule" at bounding box center [1038, 503] width 82 height 33
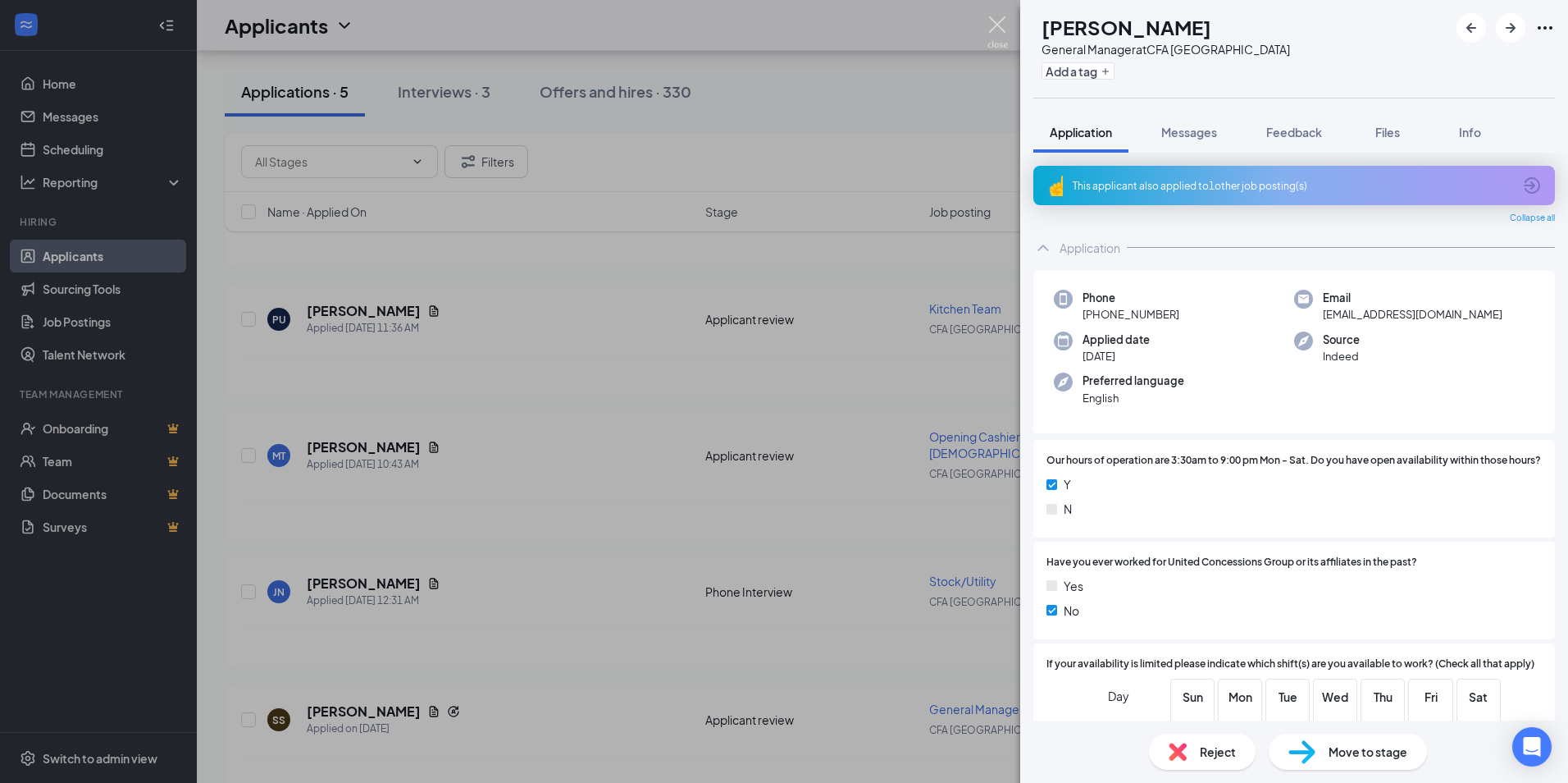
drag, startPoint x: 998, startPoint y: 21, endPoint x: 989, endPoint y: 25, distance: 9.8
click at [998, 21] on img at bounding box center [997, 32] width 21 height 32
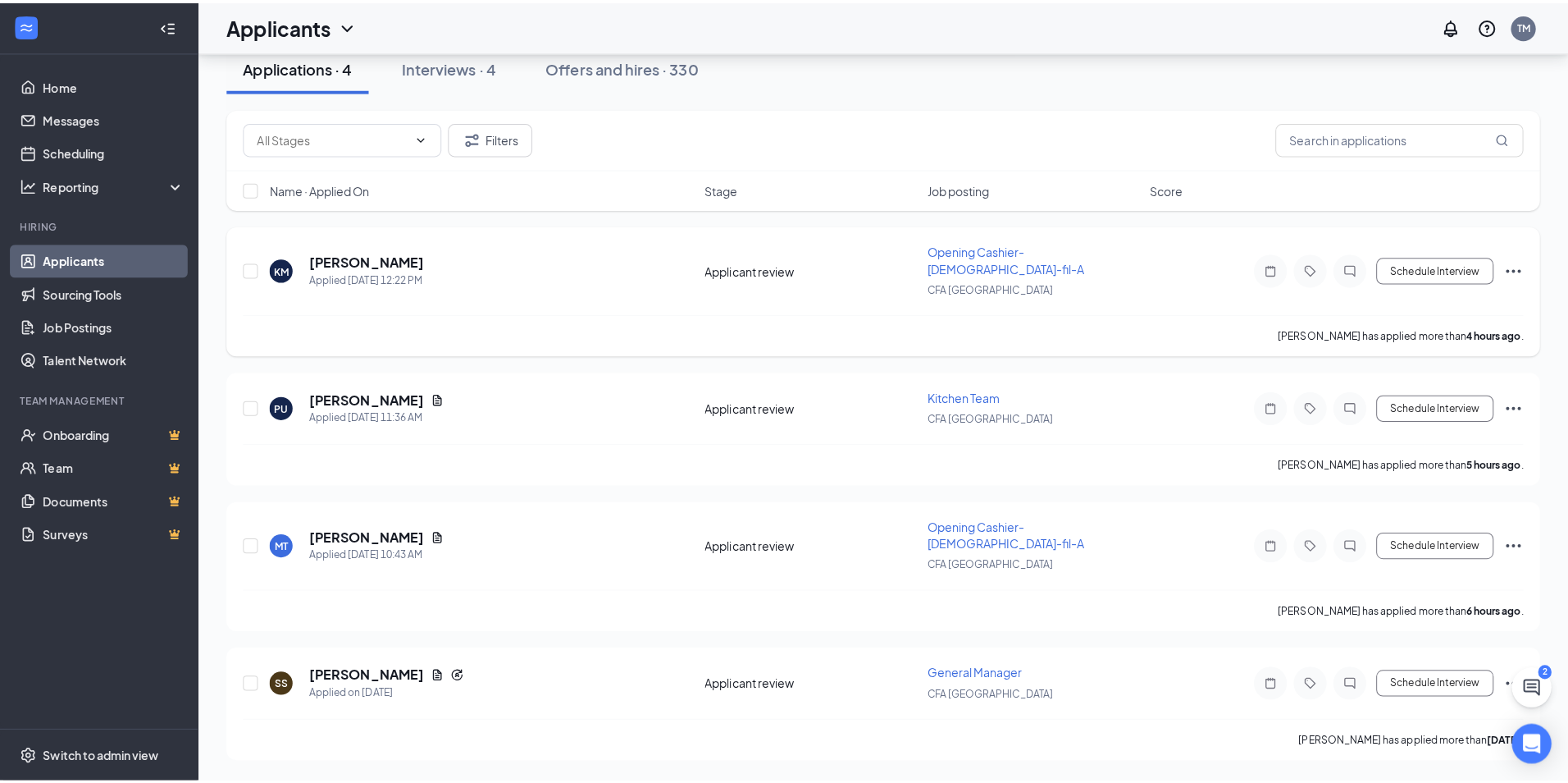
scroll to position [50, 0]
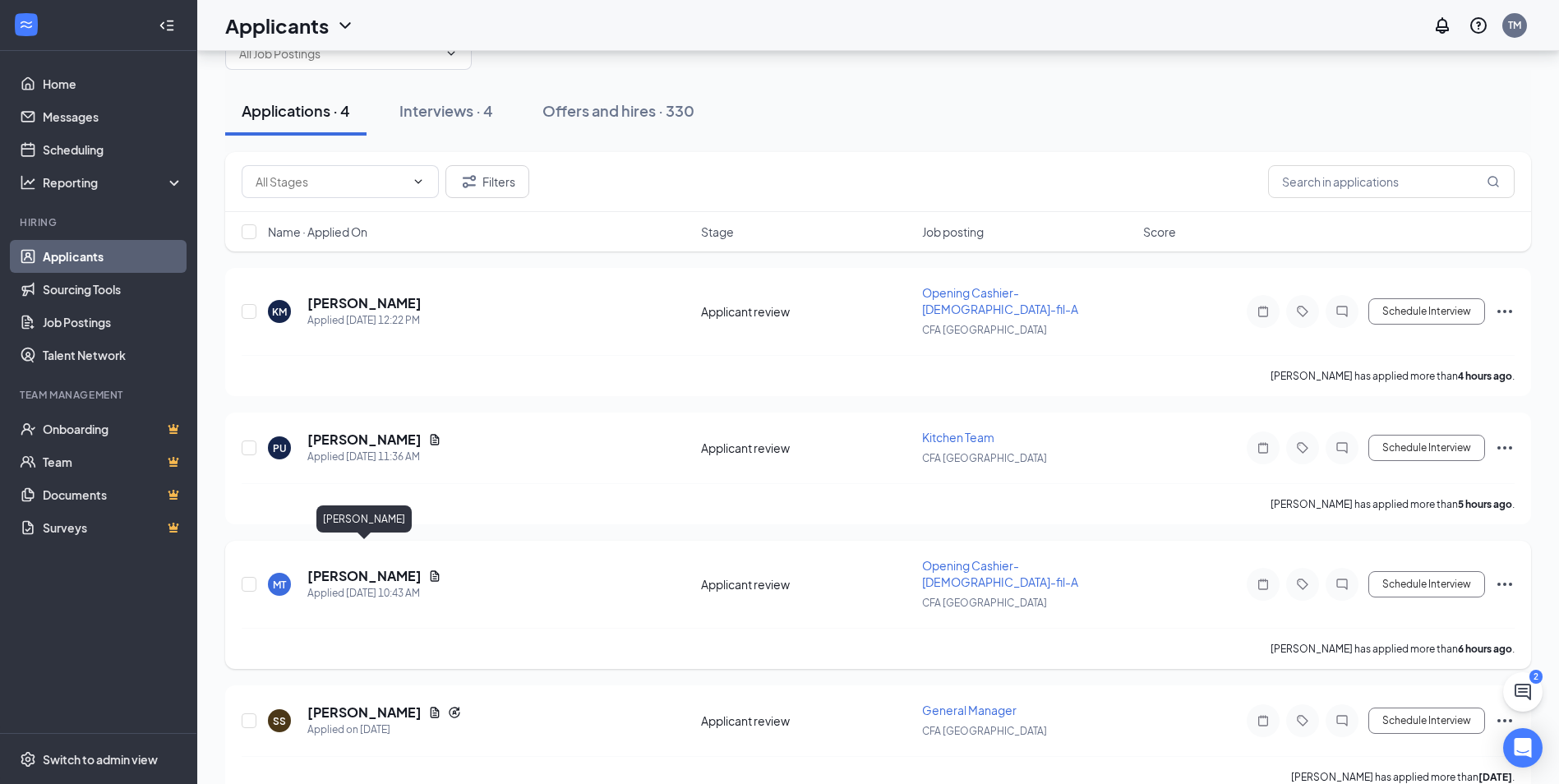
click at [357, 567] on h5 "[PERSON_NAME]" at bounding box center [364, 576] width 114 height 18
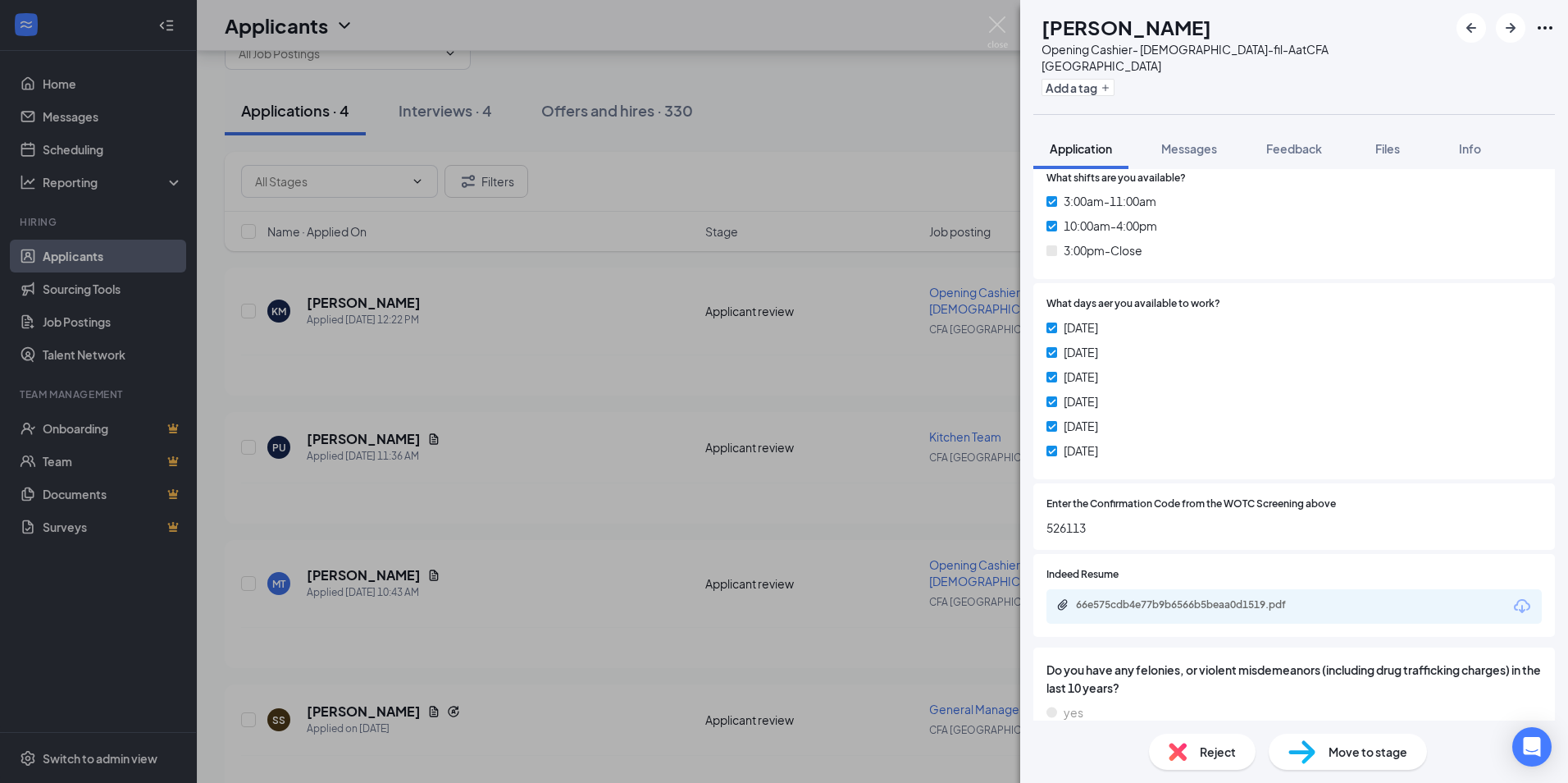
scroll to position [574, 0]
click at [1213, 597] on div "66e575cdb4e77b9b6566b5beaa0d1519.pdf" at bounding box center [1191, 603] width 230 height 13
click at [1356, 755] on span "Move to stage" at bounding box center [1368, 752] width 79 height 18
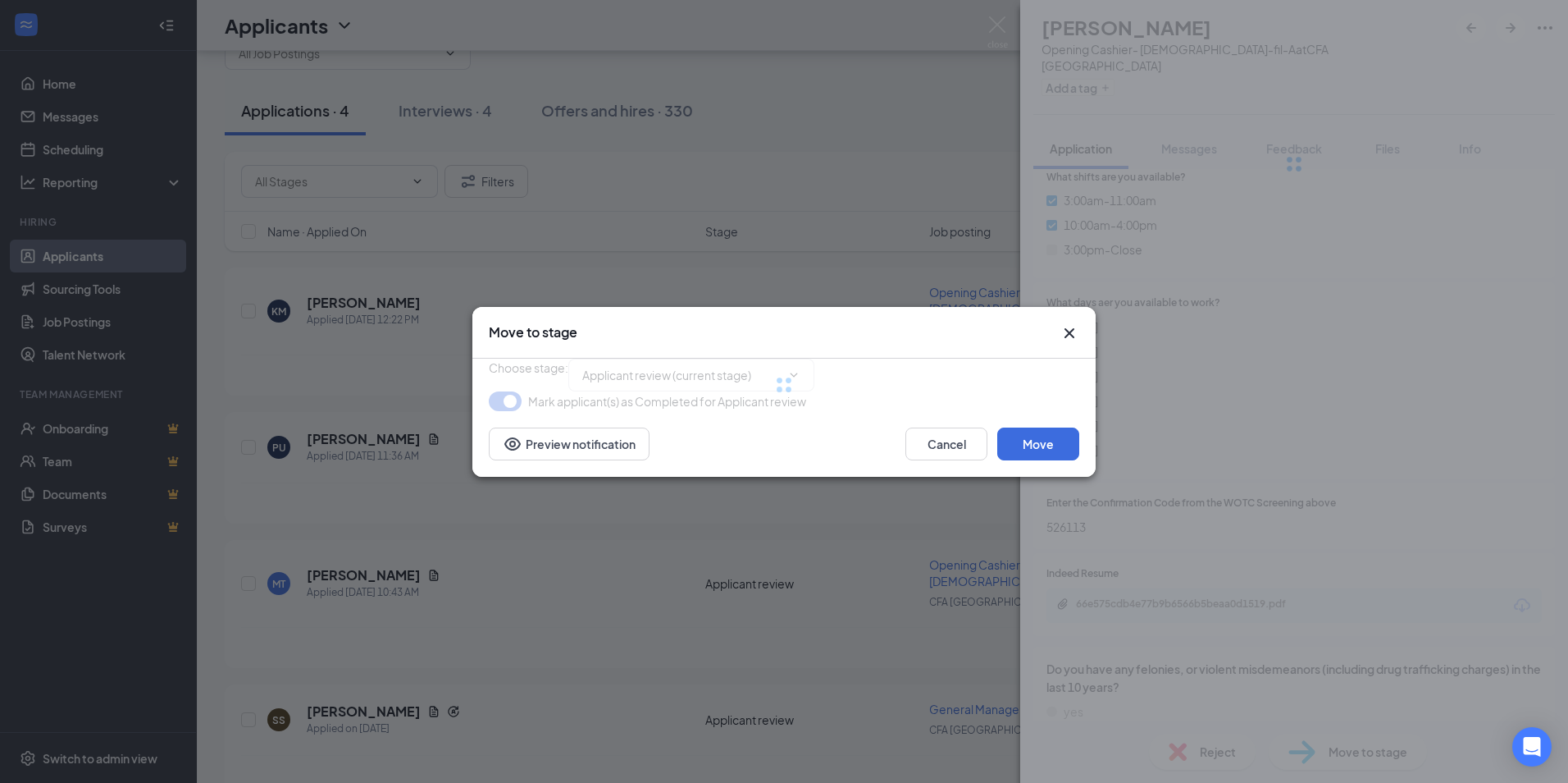
type input "Phone Interview (next stage)"
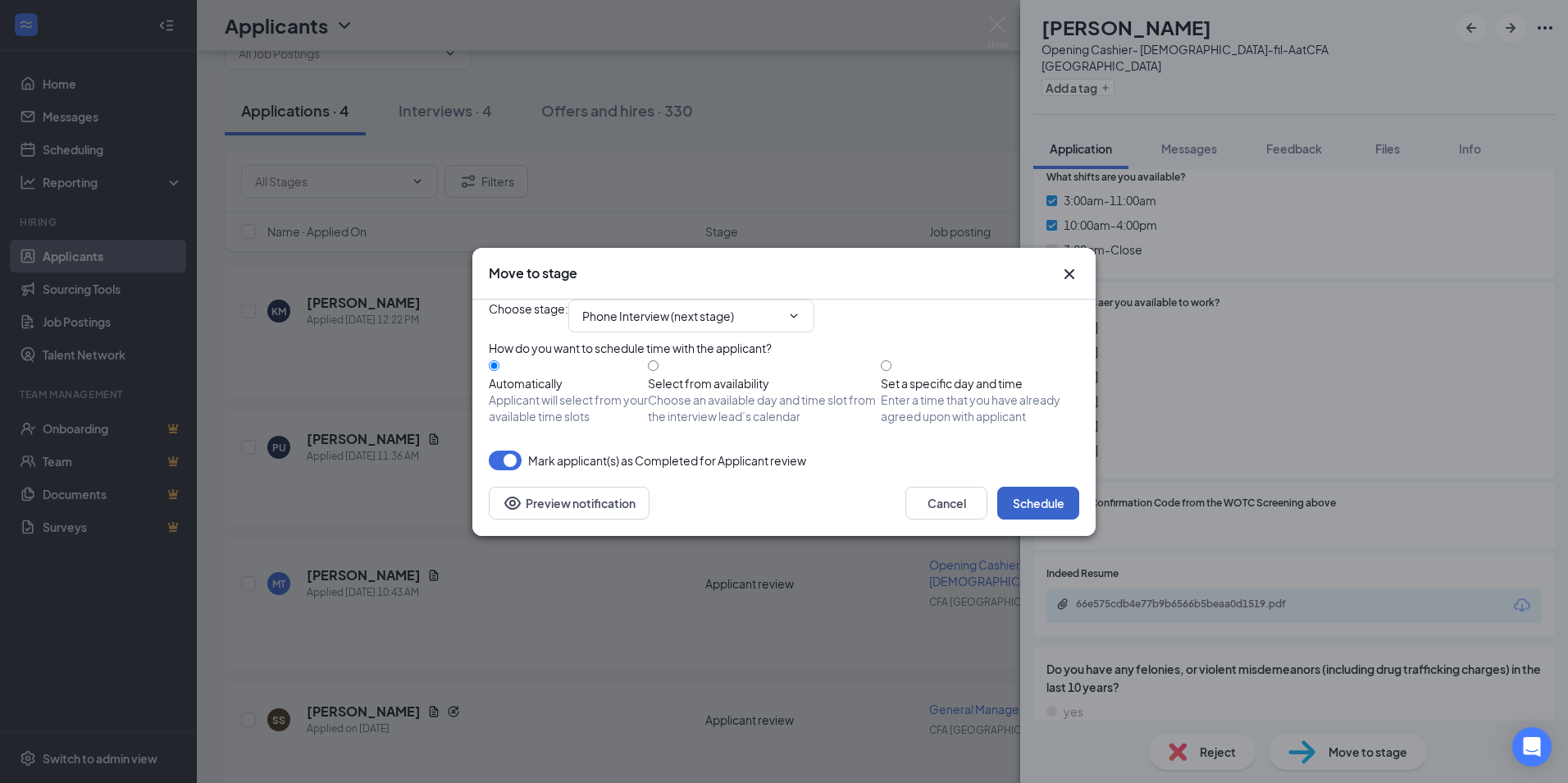
click at [1034, 520] on button "Schedule" at bounding box center [1038, 503] width 82 height 33
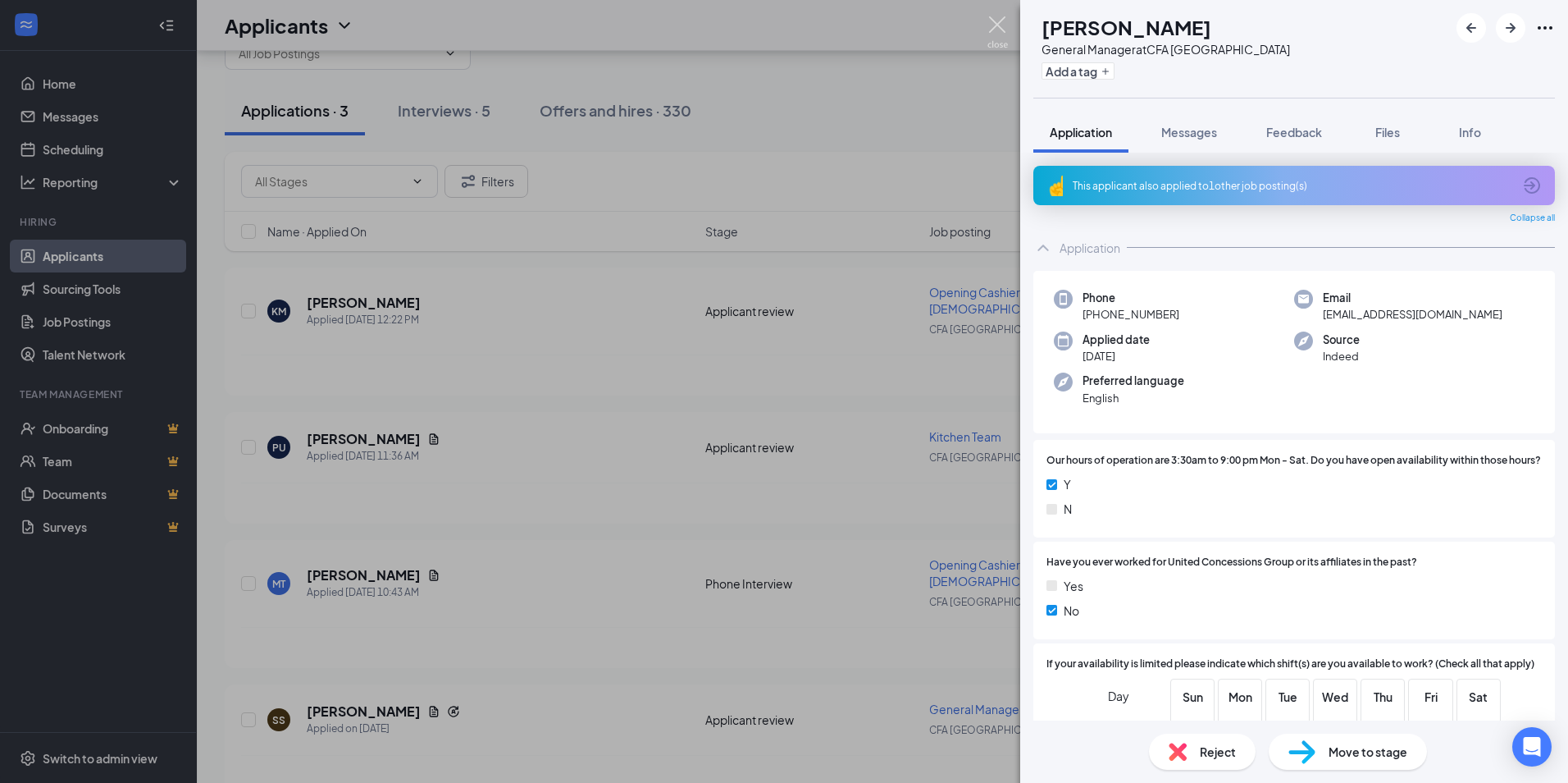
click at [1003, 32] on img at bounding box center [997, 32] width 21 height 32
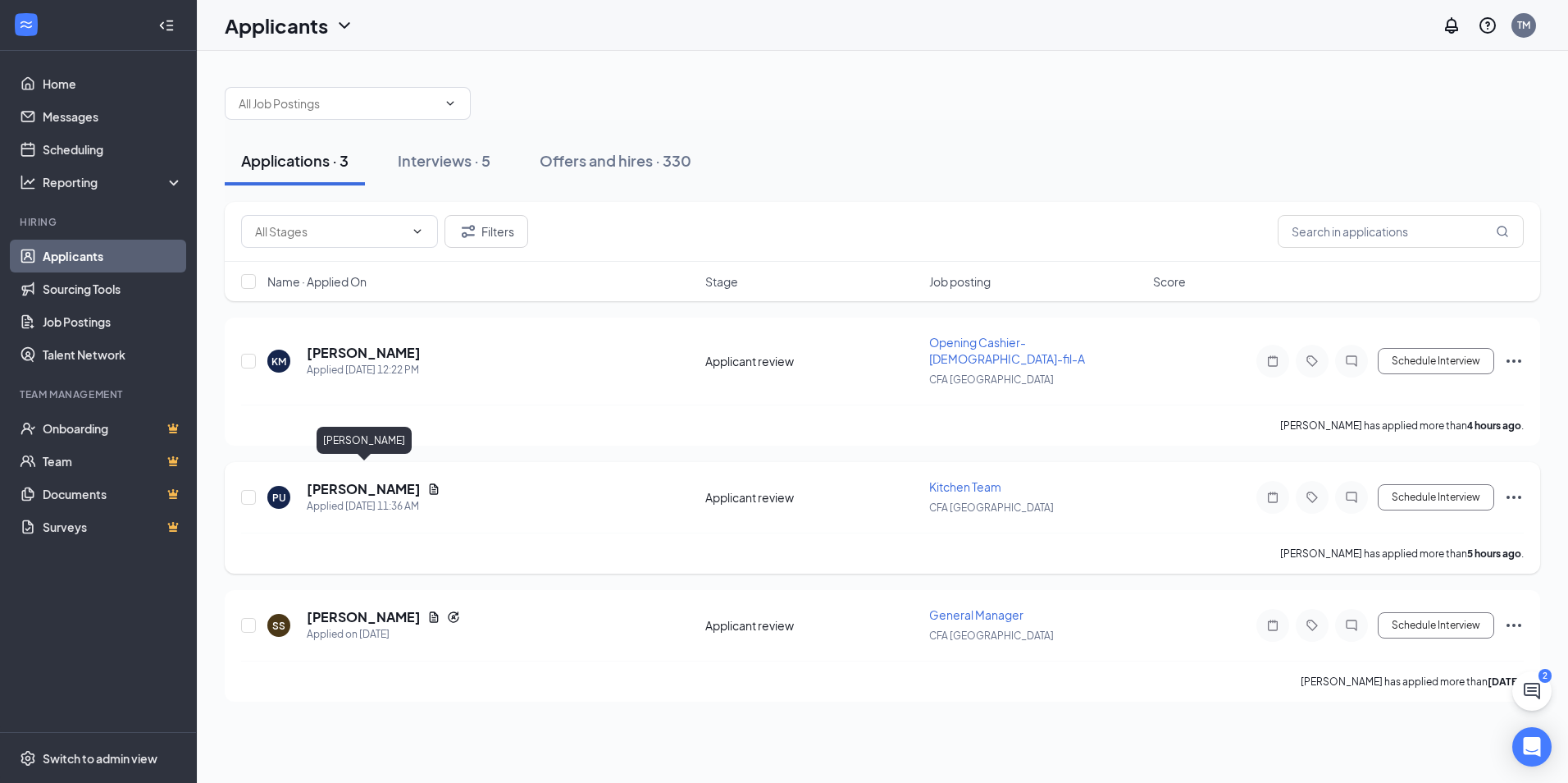
click at [364, 480] on h5 "[PERSON_NAME]" at bounding box center [363, 489] width 114 height 18
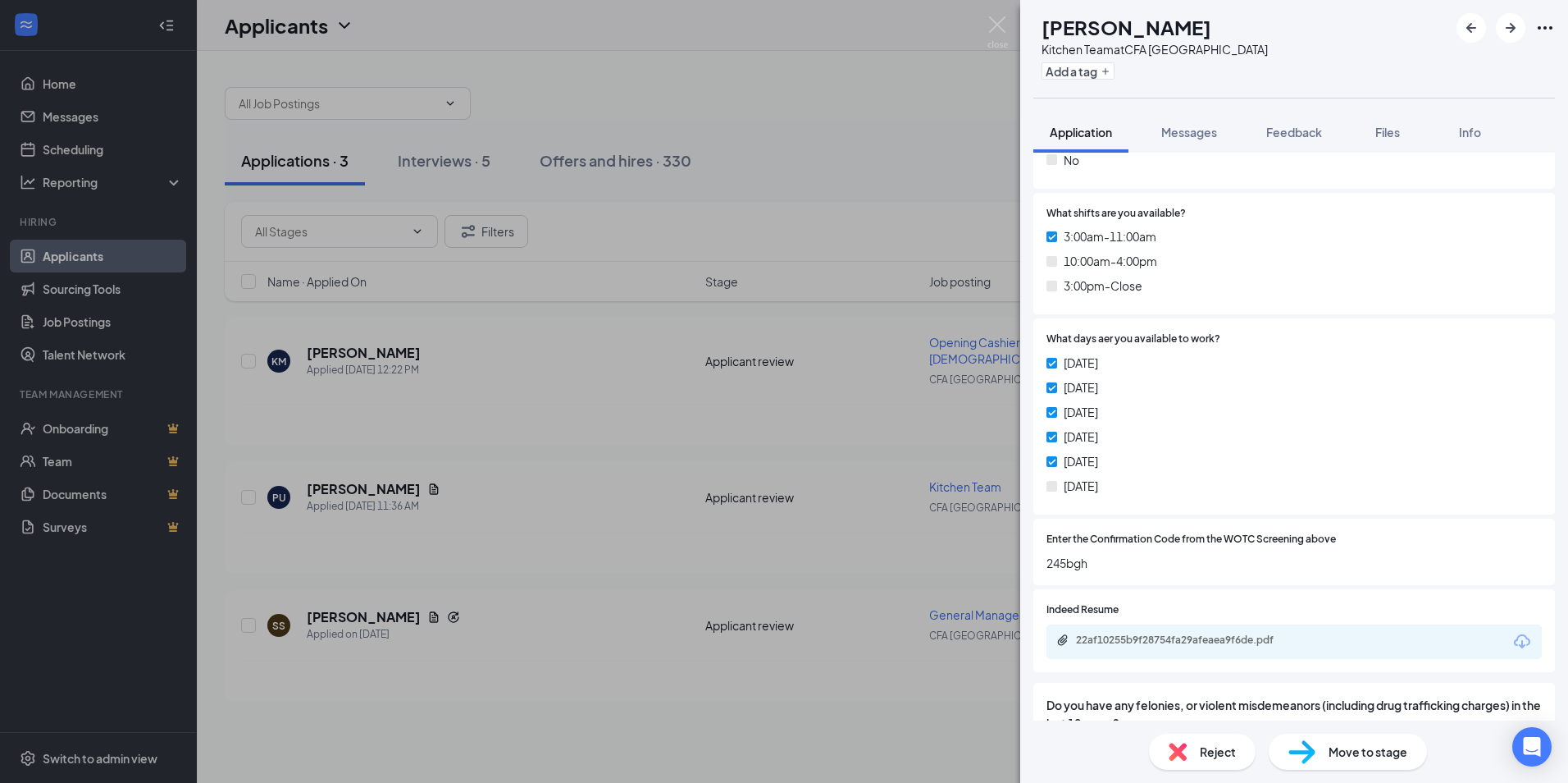
scroll to position [574, 0]
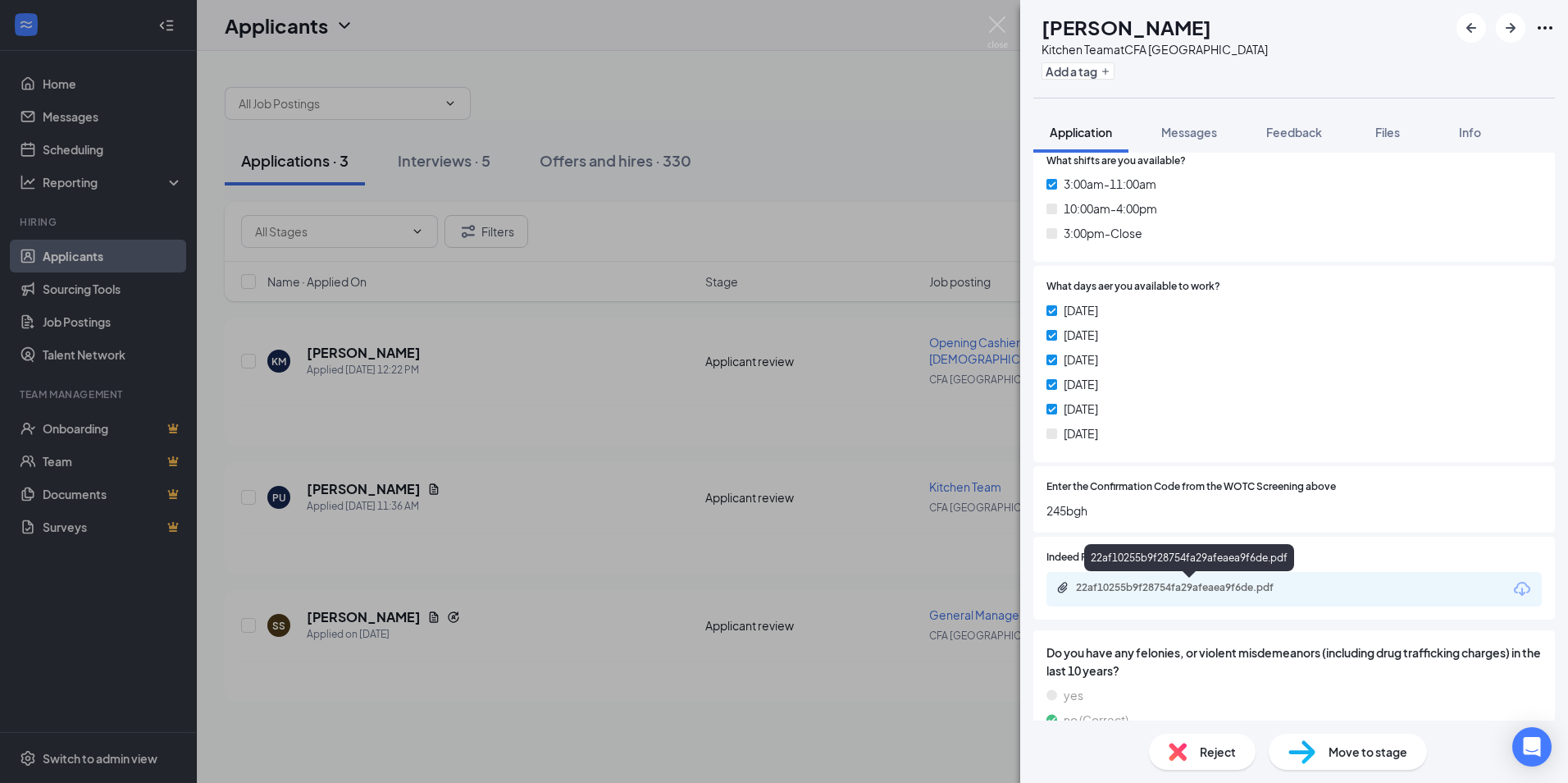
click at [1133, 587] on div "22af10255b9f28754fa29afeaea9f6de.pdf" at bounding box center [1191, 587] width 230 height 13
click at [1368, 764] on div "Move to stage" at bounding box center [1348, 752] width 158 height 36
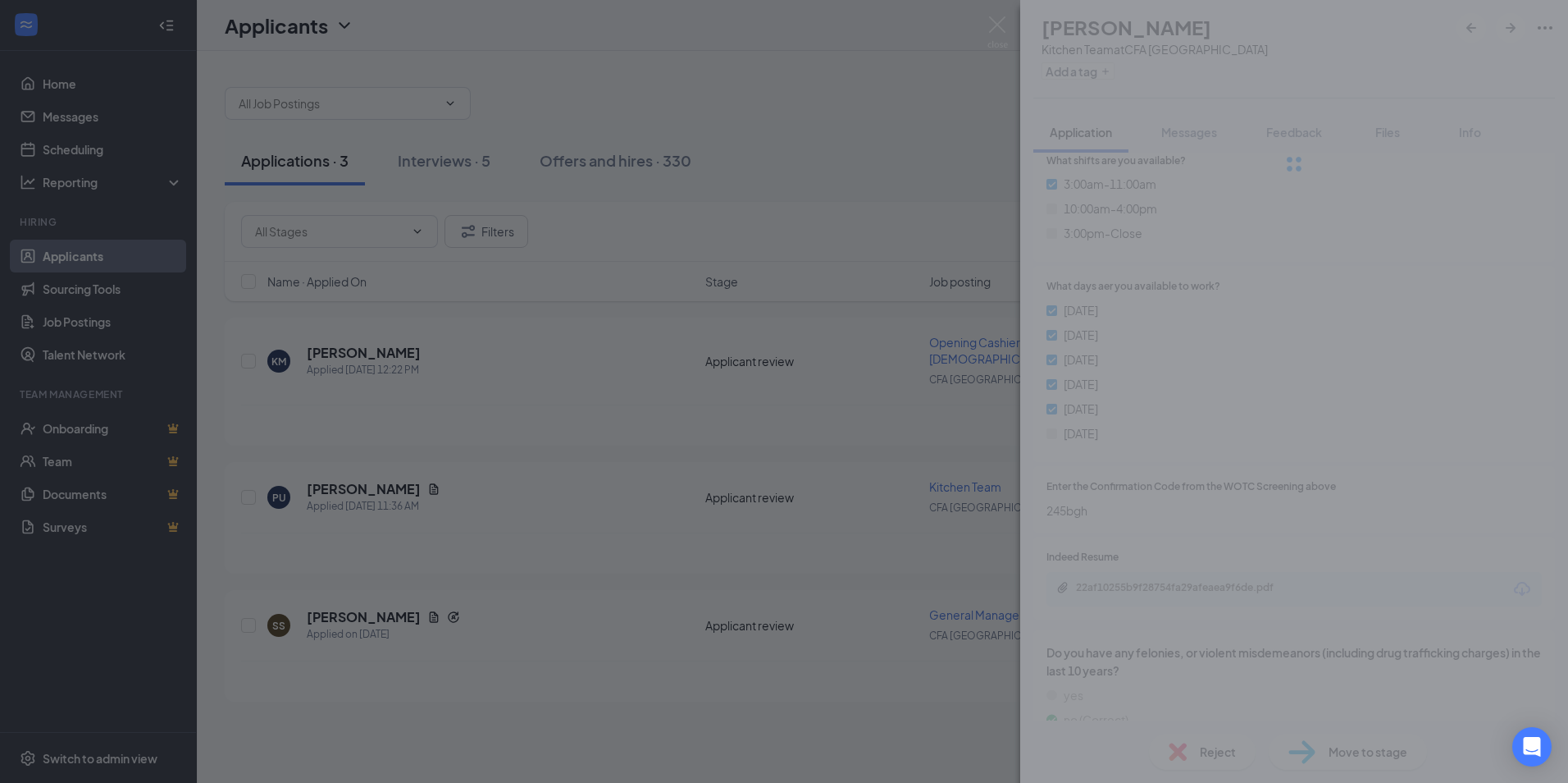
type input "Phone Interview (next stage)"
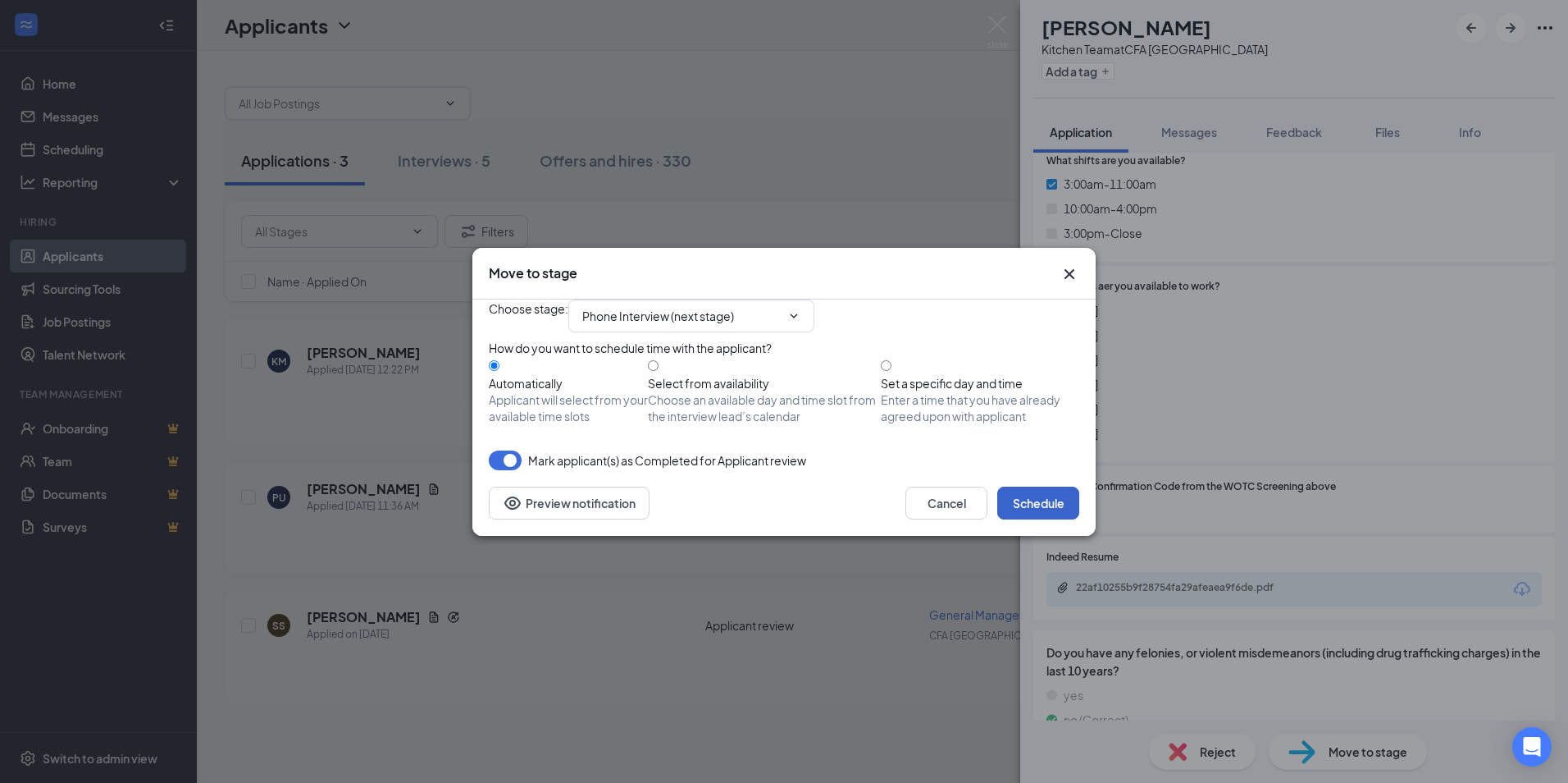
click at [1023, 520] on button "Schedule" at bounding box center [1038, 503] width 82 height 33
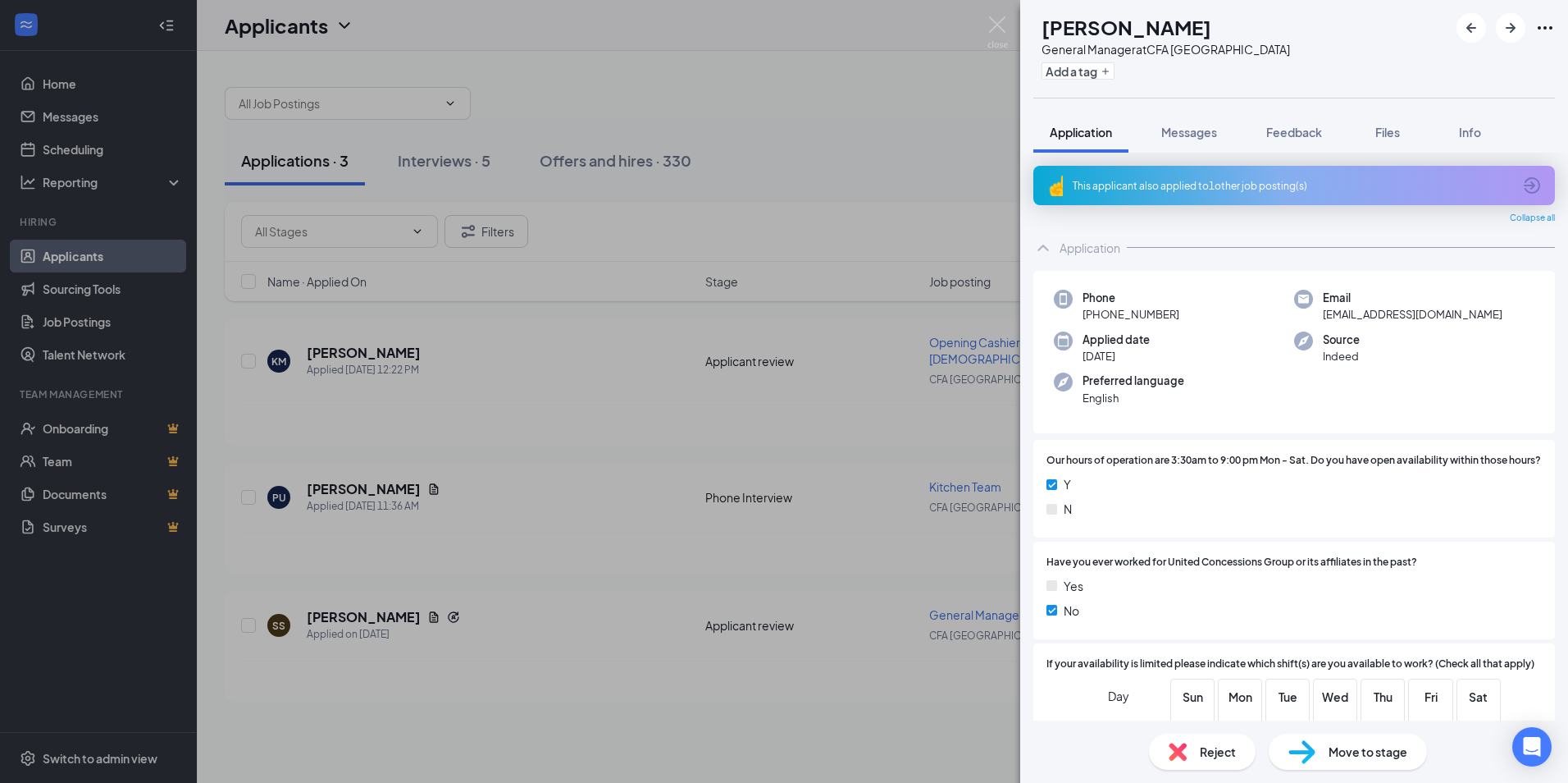
click at [998, 14] on div "SS [PERSON_NAME] General Manager at CFA [GEOGRAPHIC_DATA] Add a tag Application…" at bounding box center [784, 391] width 1568 height 783
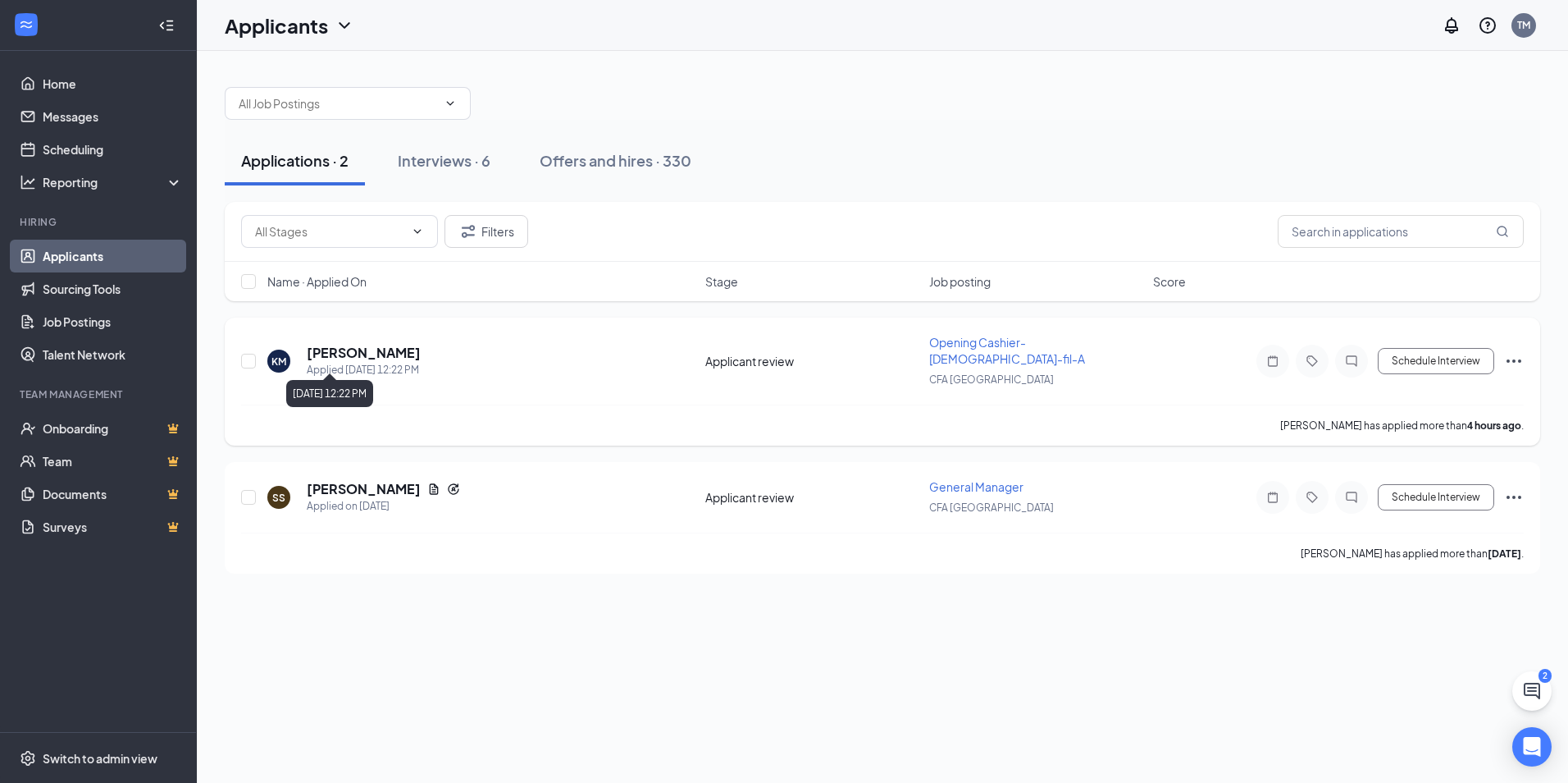
click at [373, 361] on div "Applied [DATE] 12:22 PM" at bounding box center [363, 369] width 114 height 16
click at [365, 344] on h5 "[PERSON_NAME]" at bounding box center [363, 352] width 114 height 18
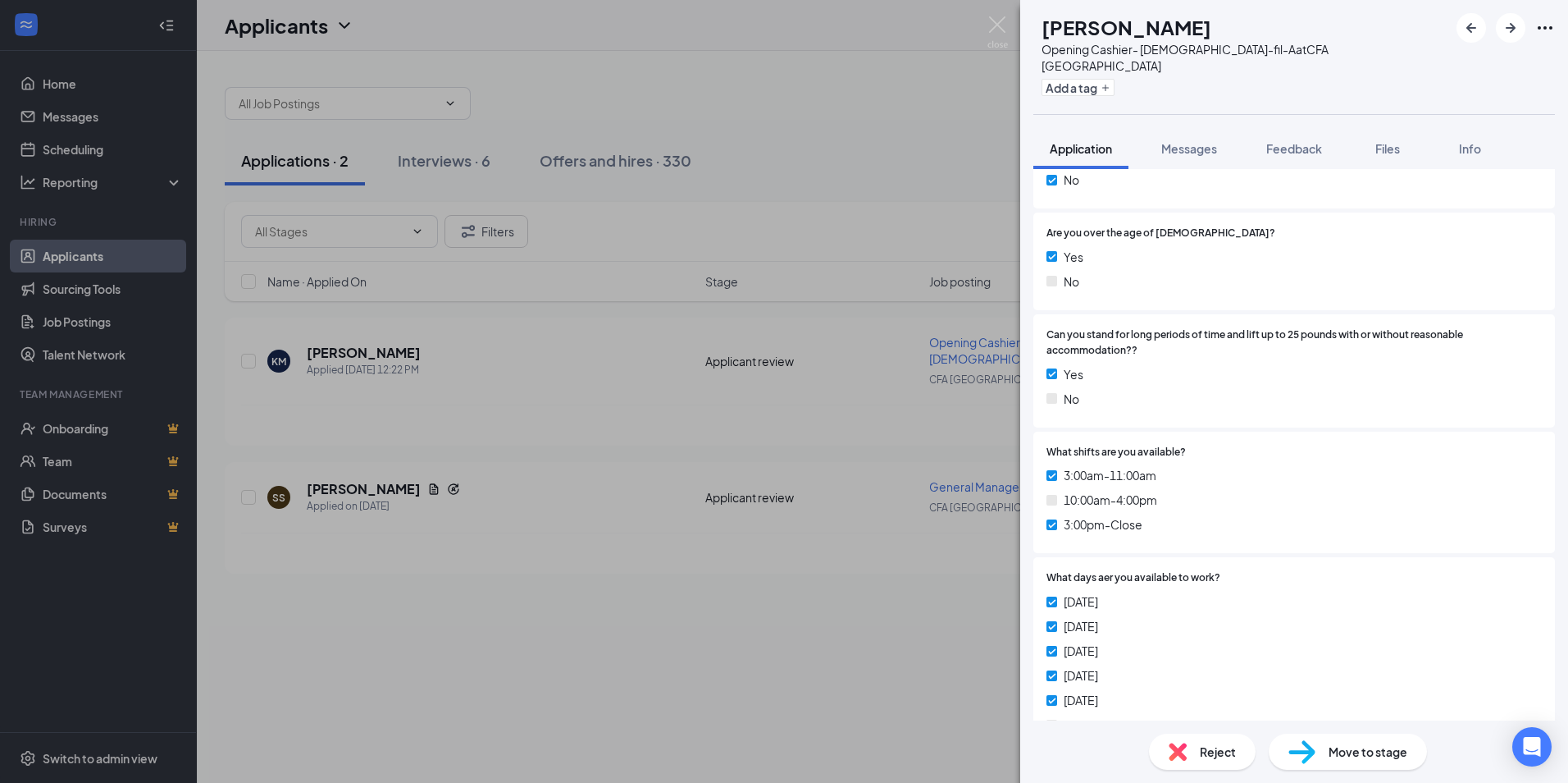
scroll to position [328, 0]
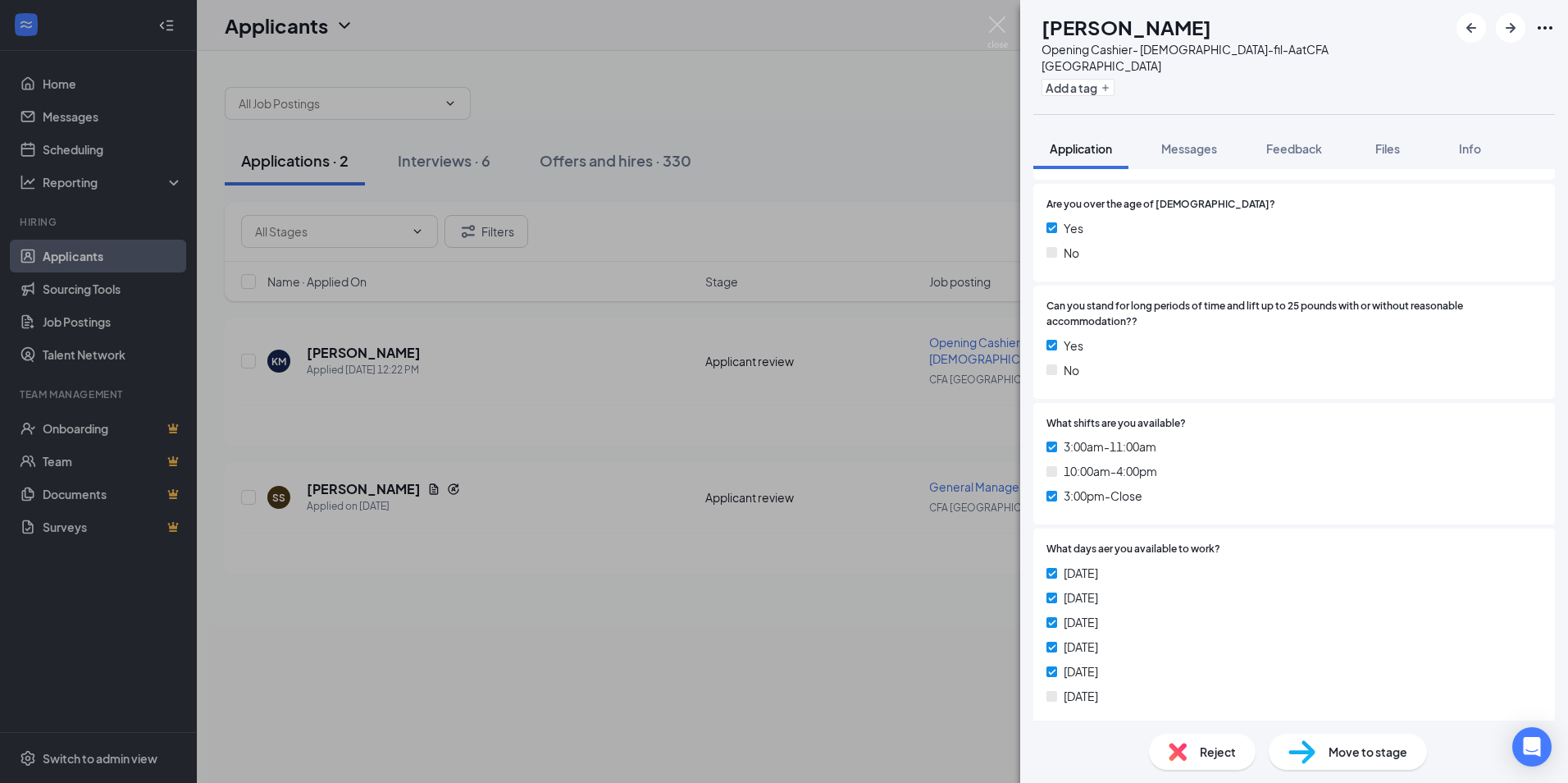
click at [1361, 752] on span "Move to stage" at bounding box center [1368, 752] width 79 height 18
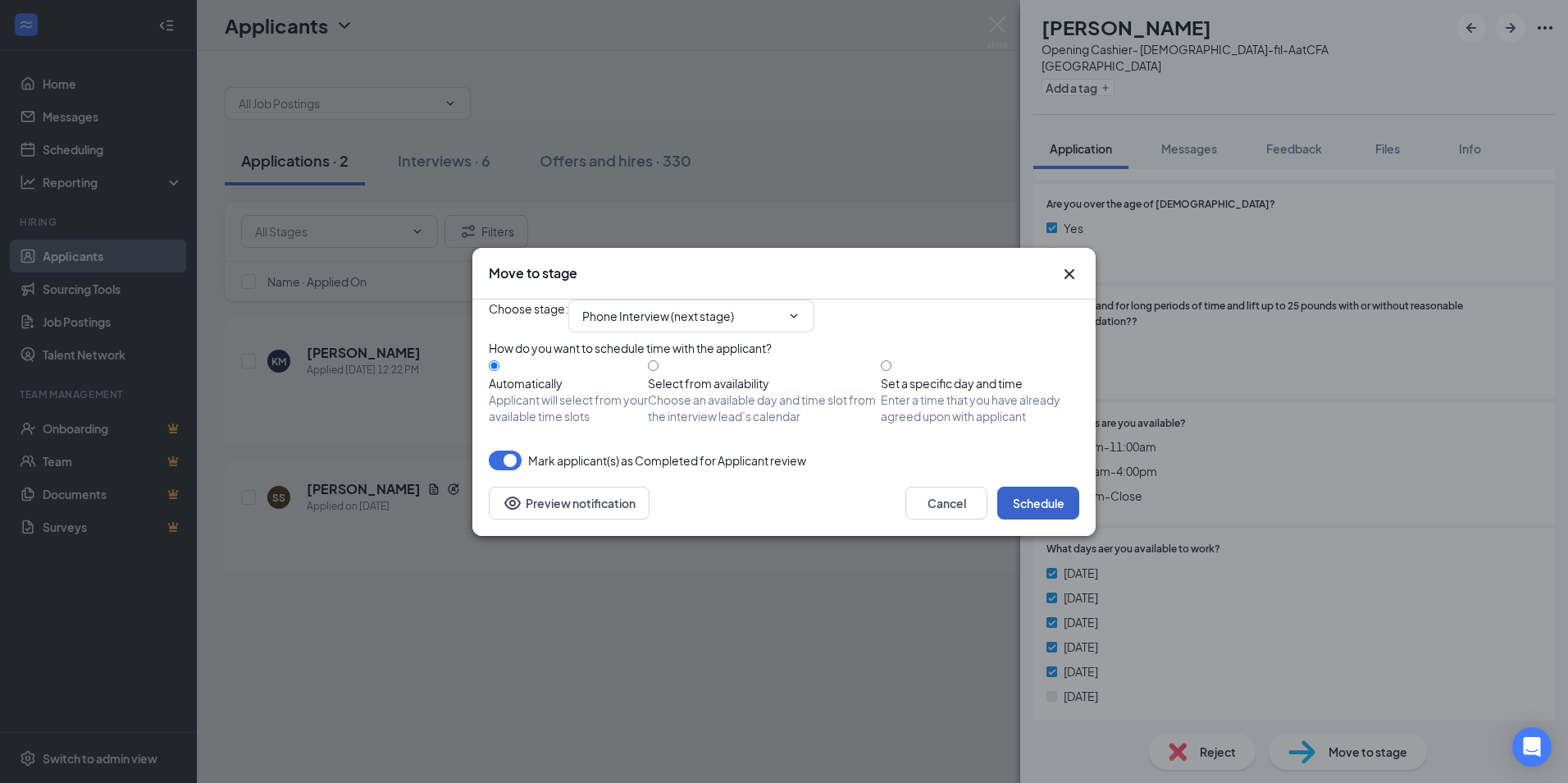
click at [1040, 520] on button "Schedule" at bounding box center [1038, 503] width 82 height 33
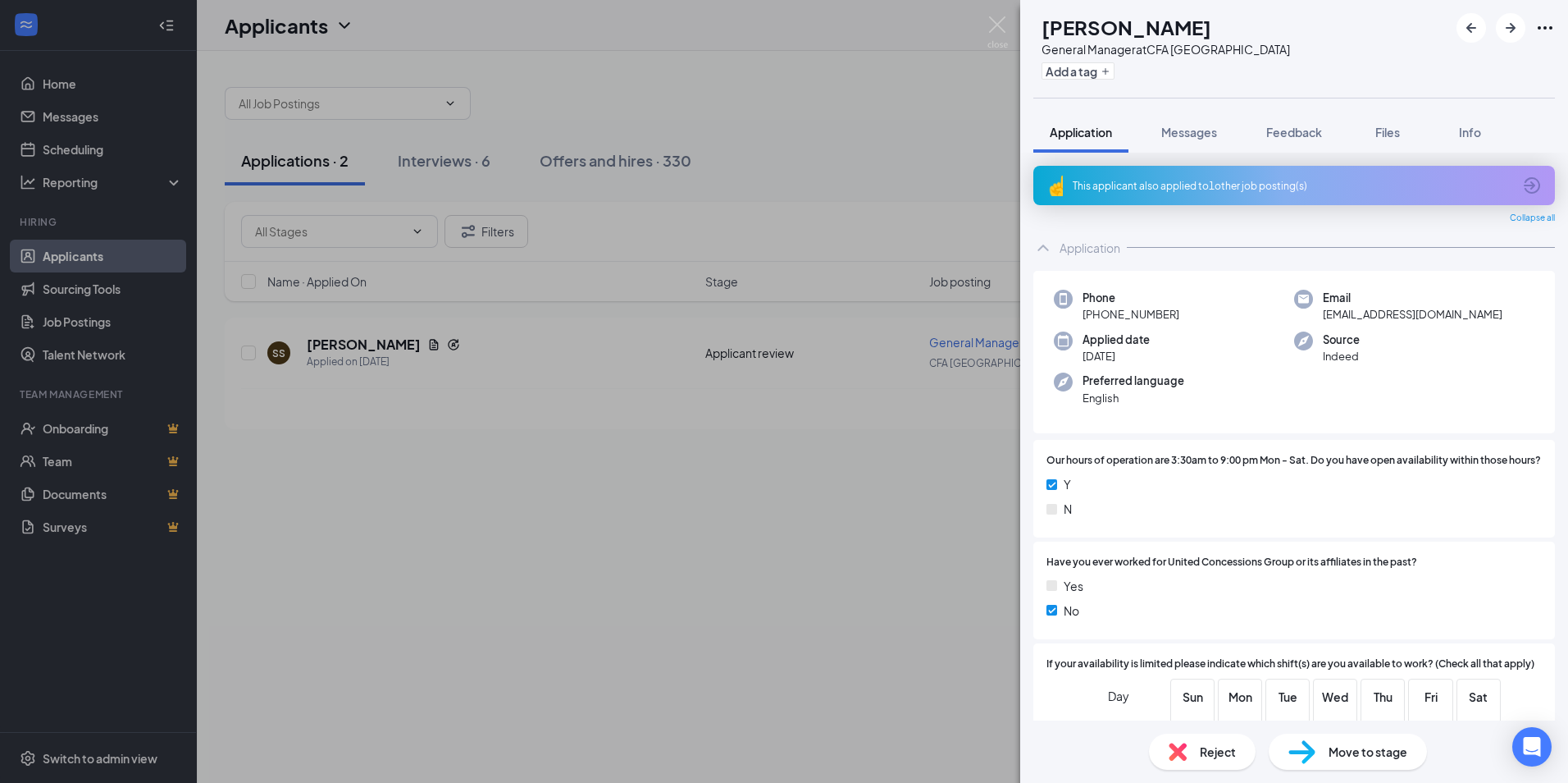
click at [987, 34] on div "SS [PERSON_NAME] General Manager at CFA [GEOGRAPHIC_DATA] Add a tag Application…" at bounding box center [784, 391] width 1568 height 783
